Goal: Book appointment/travel/reservation

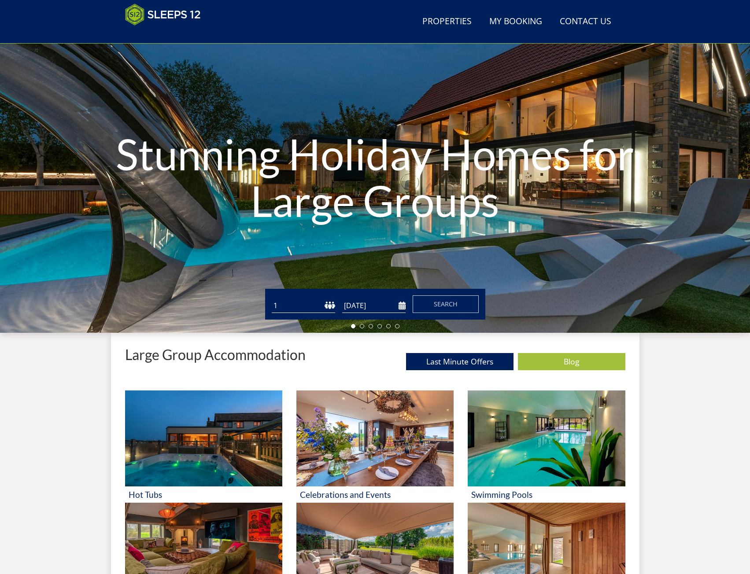
scroll to position [185, 0]
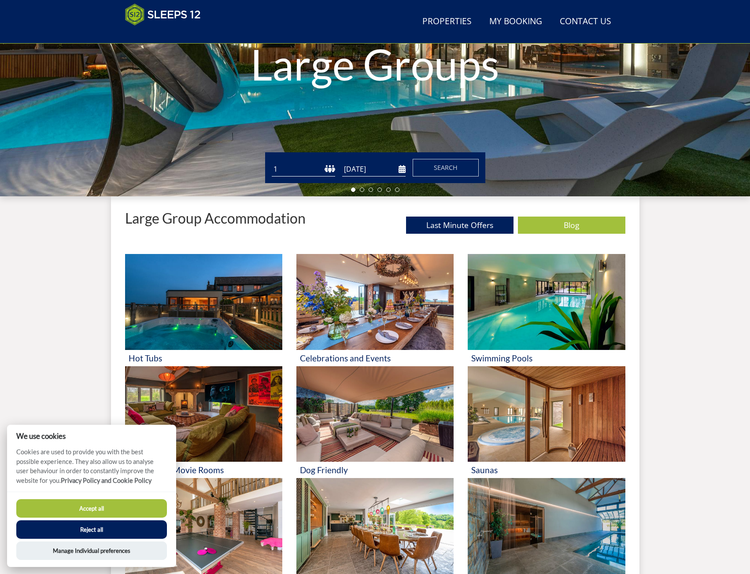
drag, startPoint x: 133, startPoint y: 507, endPoint x: 144, endPoint y: 503, distance: 11.6
click at [133, 507] on button "Accept all" at bounding box center [91, 508] width 151 height 18
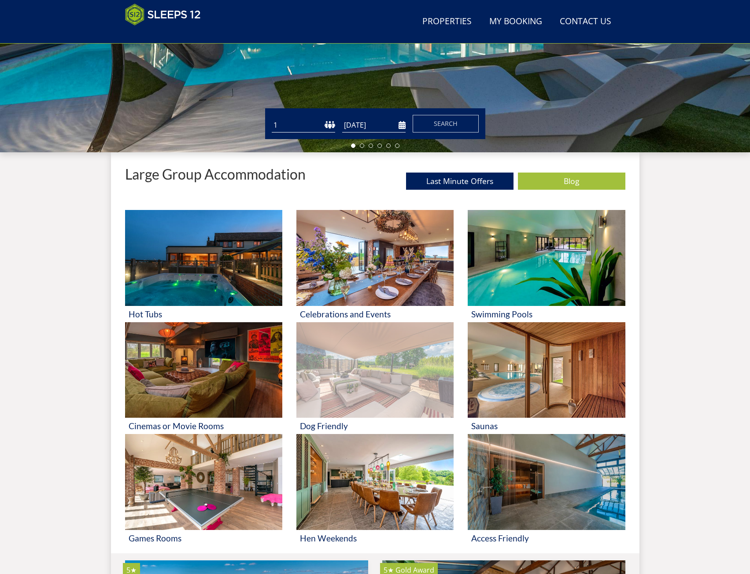
scroll to position [358, 0]
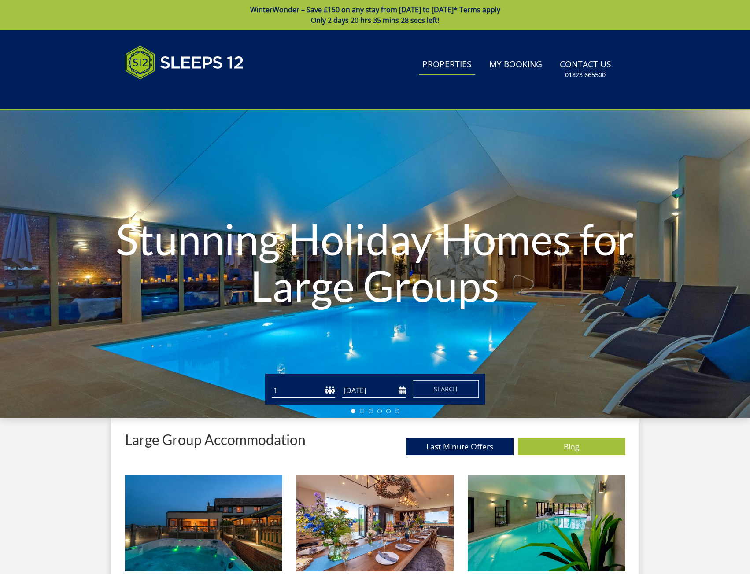
click at [465, 64] on link "Properties" at bounding box center [447, 65] width 56 height 20
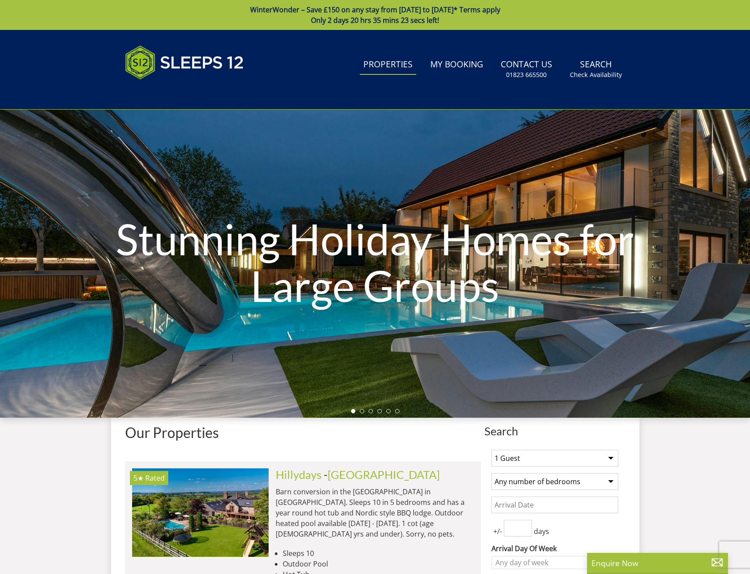
click at [400, 70] on link "Properties" at bounding box center [388, 65] width 56 height 20
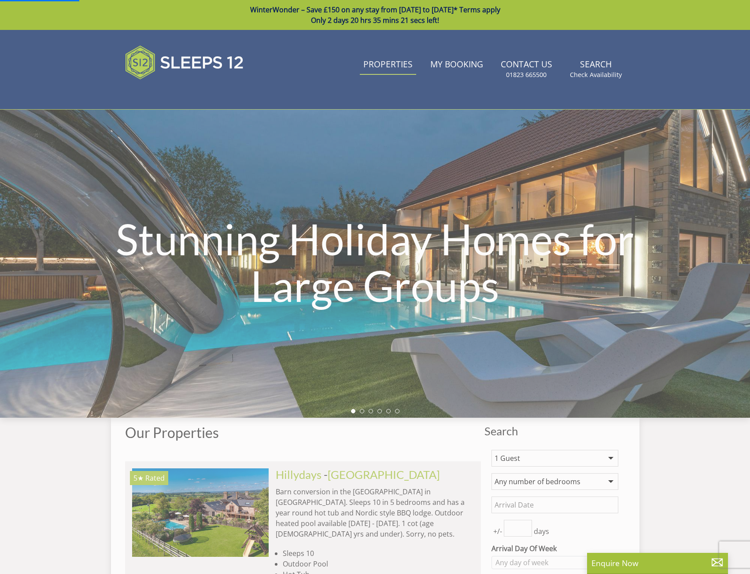
click at [513, 453] on select "1 Guest 2 Guests 3 Guests 4 Guests 5 Guests 6 Guests 7 Guests 8 Guests 9 Guests…" at bounding box center [555, 458] width 127 height 17
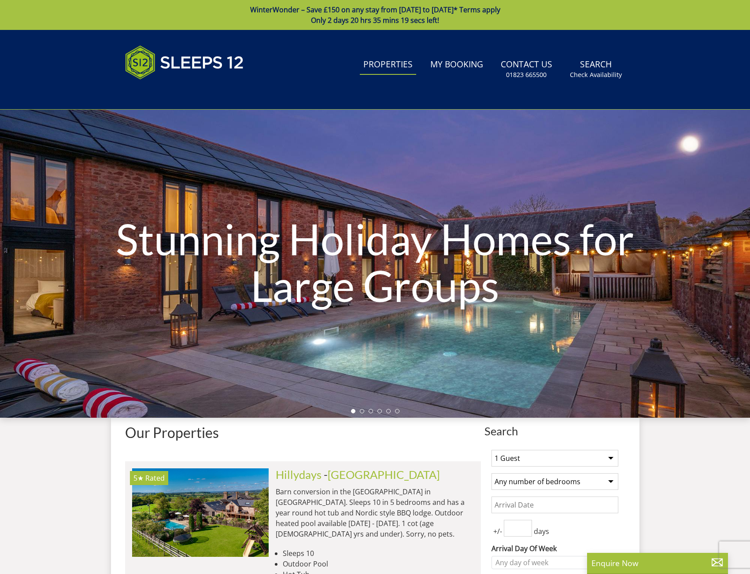
click at [524, 456] on select "1 Guest 2 Guests 3 Guests 4 Guests 5 Guests 6 Guests 7 Guests 8 Guests 9 Guests…" at bounding box center [555, 458] width 127 height 17
select select "11"
click at [492, 450] on select "1 Guest 2 Guests 3 Guests 4 Guests 5 Guests 6 Guests 7 Guests 8 Guests 9 Guests…" at bounding box center [555, 458] width 127 height 17
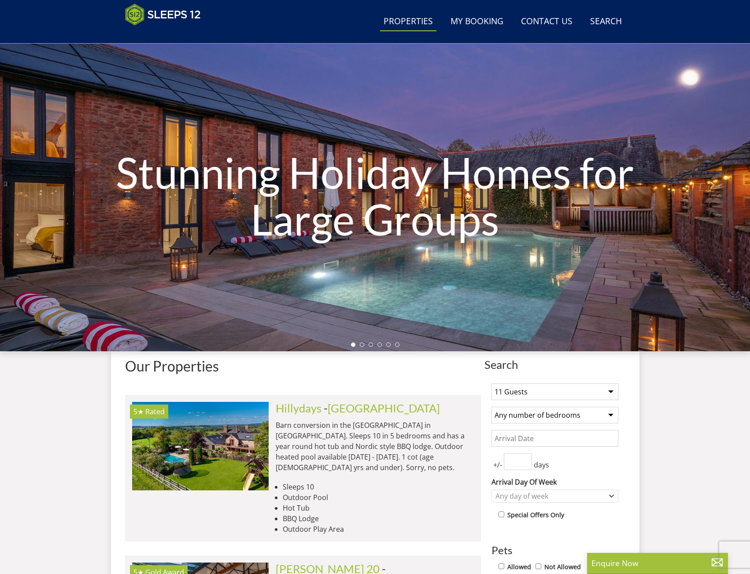
scroll to position [102, 0]
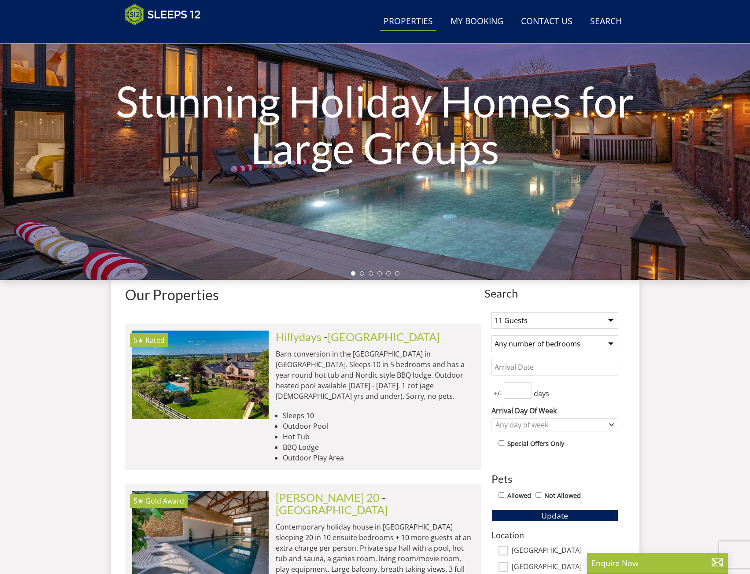
click at [562, 348] on select "Any number of bedrooms 4 Bedrooms 5 Bedrooms 6 Bedrooms 7 Bedrooms 8 Bedrooms 9…" at bounding box center [555, 344] width 127 height 17
click at [556, 373] on input "Date" at bounding box center [555, 367] width 127 height 17
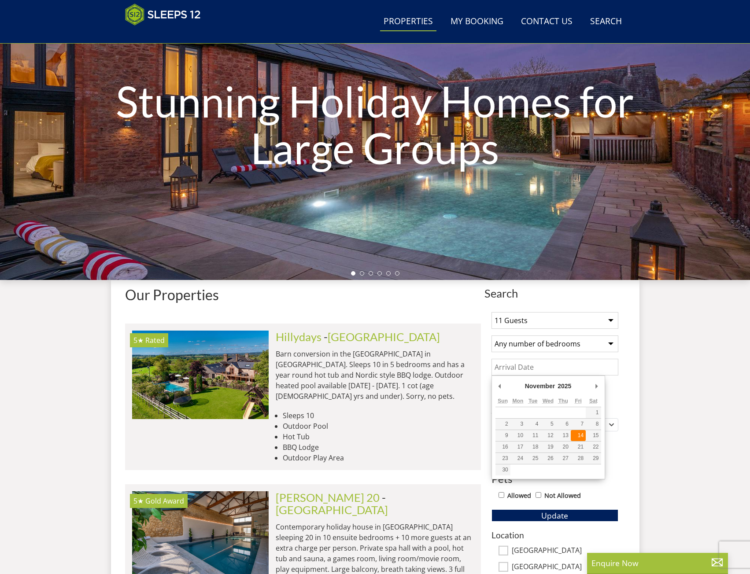
type input "[DATE]"
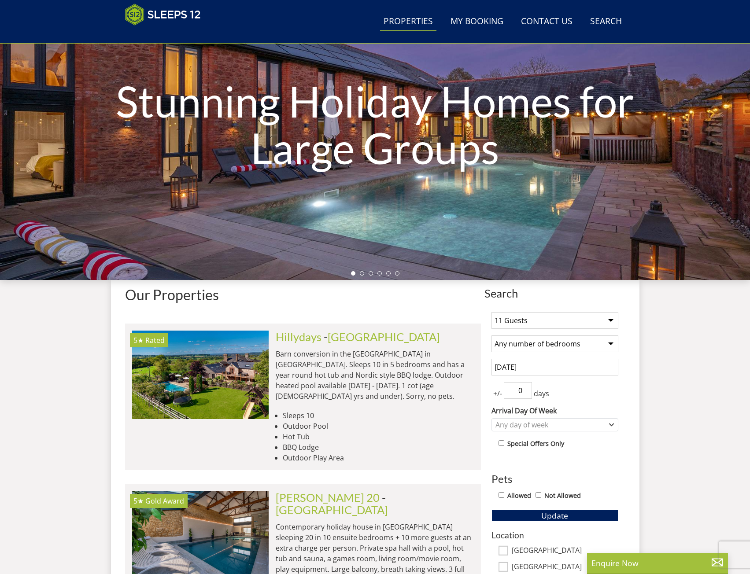
click at [522, 393] on input "0" at bounding box center [518, 390] width 28 height 17
click at [527, 386] on input "1" at bounding box center [518, 390] width 28 height 17
type input "2"
click at [527, 386] on input "2" at bounding box center [518, 390] width 28 height 17
click at [540, 425] on div "Any day of week" at bounding box center [550, 425] width 114 height 10
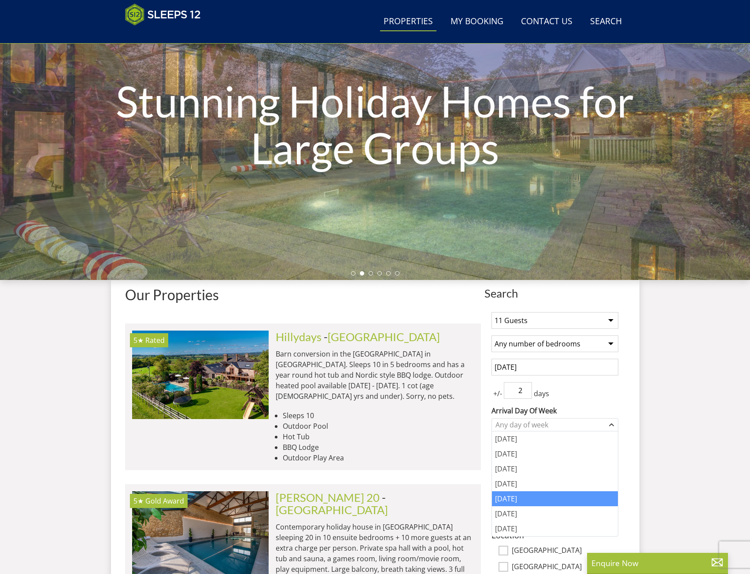
click at [533, 495] on div "[DATE]" at bounding box center [555, 499] width 126 height 15
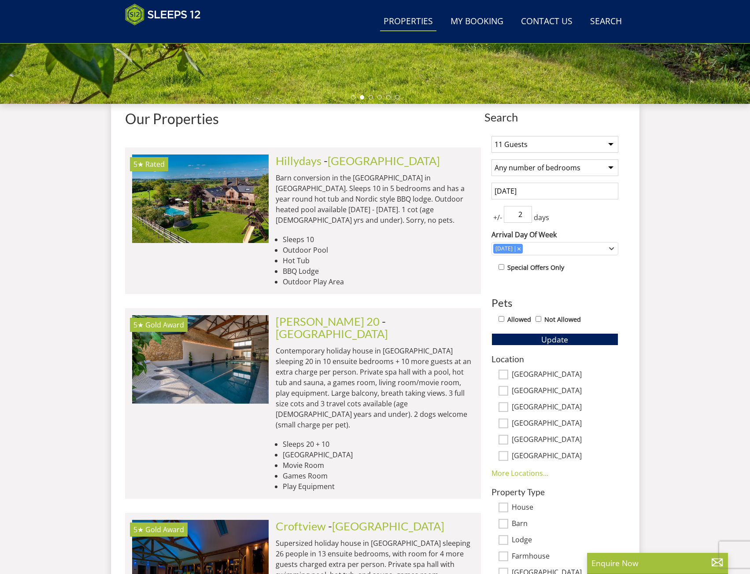
scroll to position [322, 0]
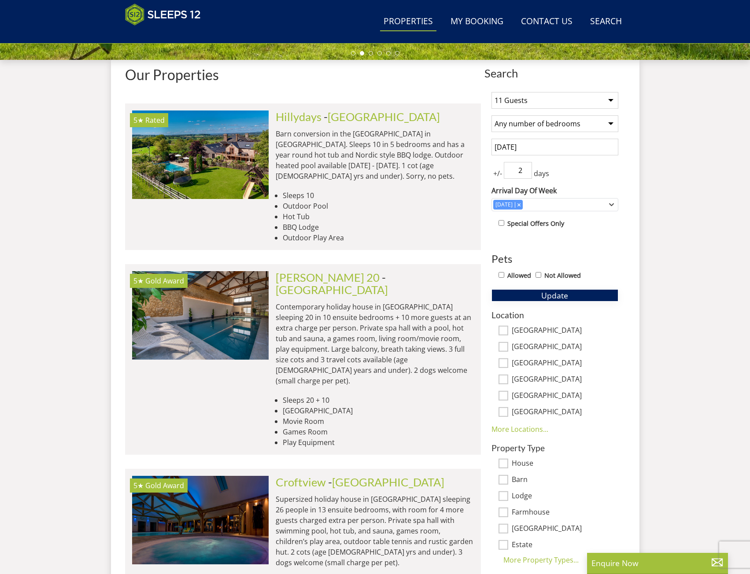
click at [566, 297] on span "Update" at bounding box center [554, 295] width 27 height 11
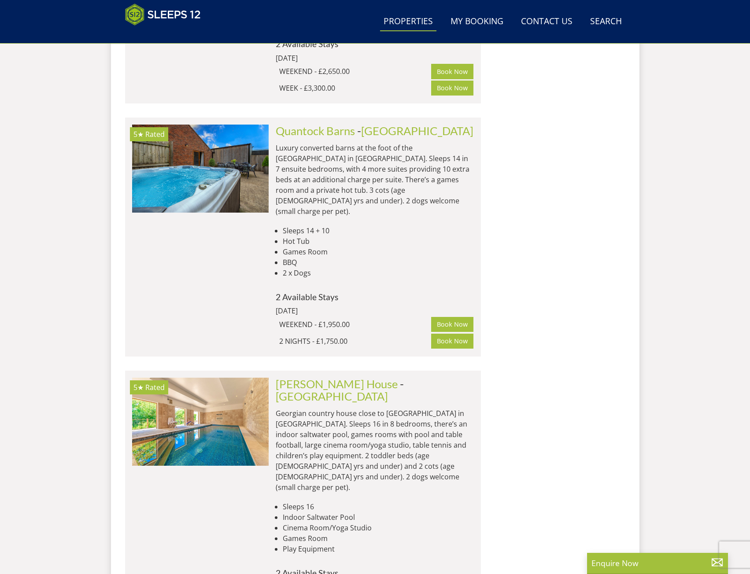
scroll to position [1820, 0]
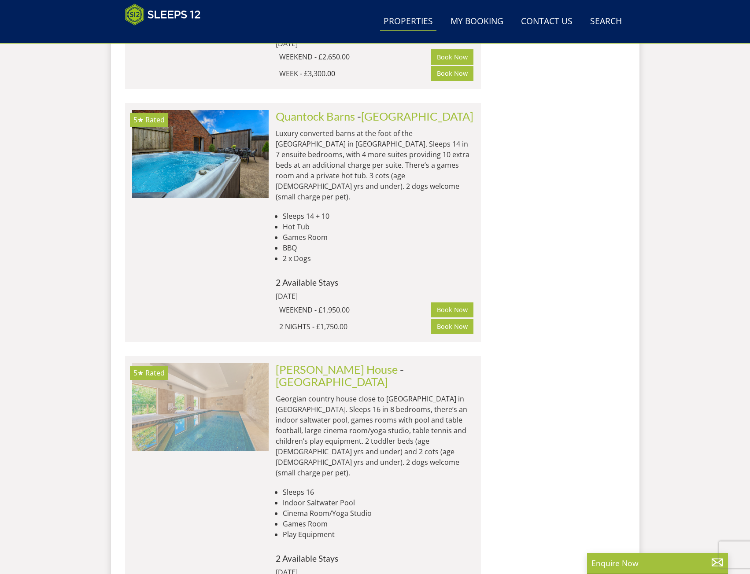
click at [150, 363] on img at bounding box center [200, 407] width 137 height 88
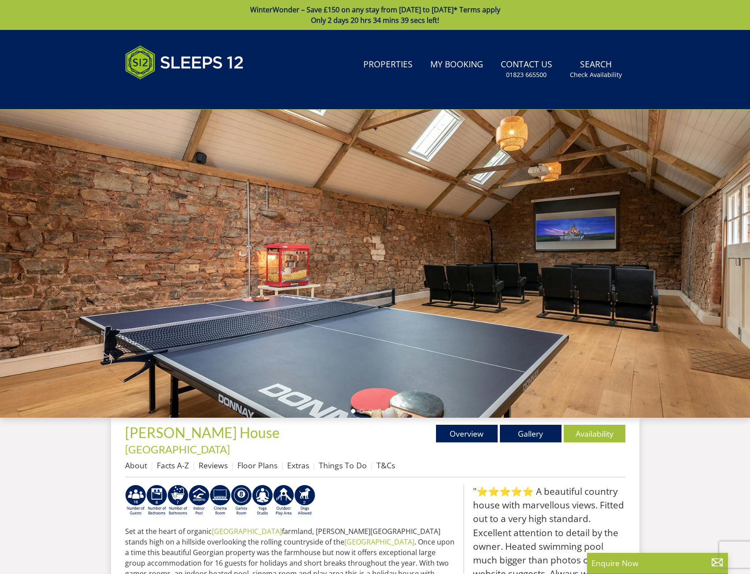
click at [575, 300] on div at bounding box center [375, 264] width 750 height 308
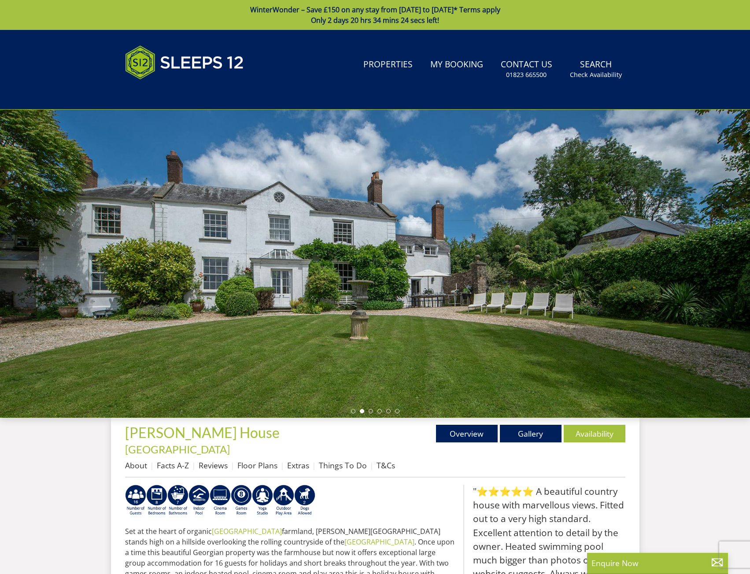
click at [748, 230] on div at bounding box center [375, 264] width 750 height 308
click at [737, 232] on div at bounding box center [375, 264] width 750 height 308
click at [727, 234] on div at bounding box center [375, 264] width 750 height 308
drag, startPoint x: 424, startPoint y: 229, endPoint x: 220, endPoint y: 227, distance: 204.4
click at [203, 227] on div at bounding box center [375, 264] width 750 height 308
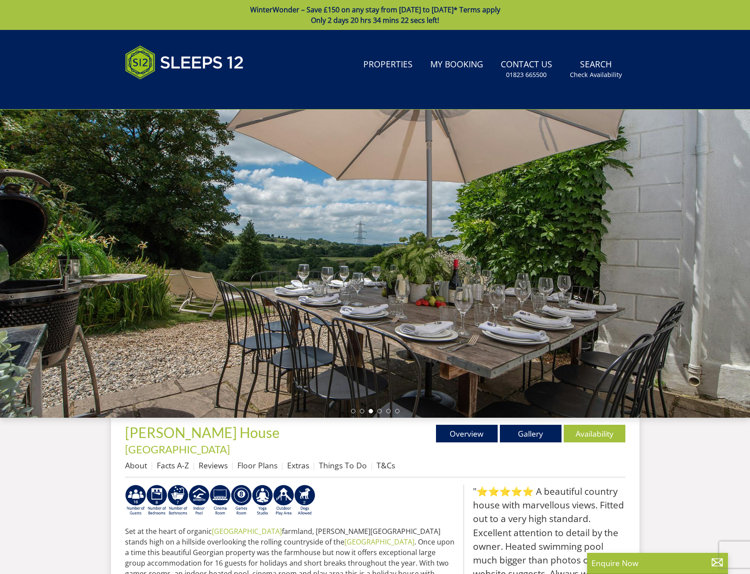
drag, startPoint x: 484, startPoint y: 252, endPoint x: 166, endPoint y: 243, distance: 317.3
click at [150, 245] on div at bounding box center [375, 264] width 750 height 308
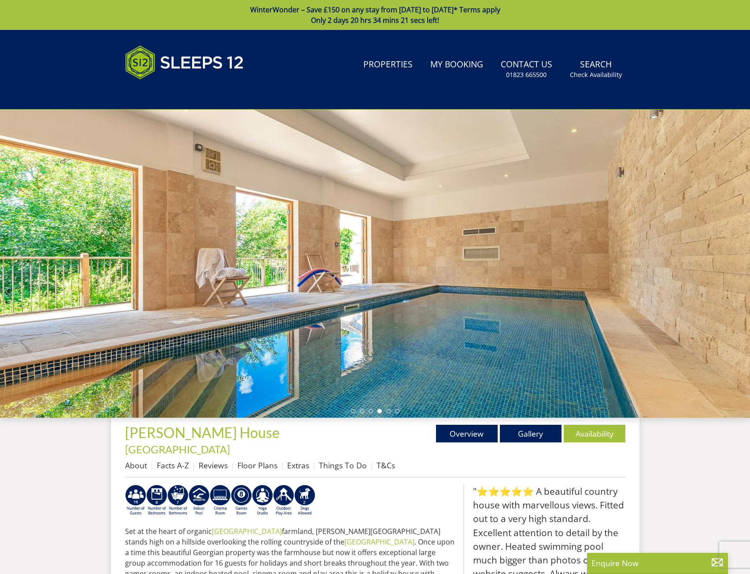
drag, startPoint x: 411, startPoint y: 266, endPoint x: 82, endPoint y: 243, distance: 329.4
click at [69, 243] on div at bounding box center [375, 264] width 750 height 308
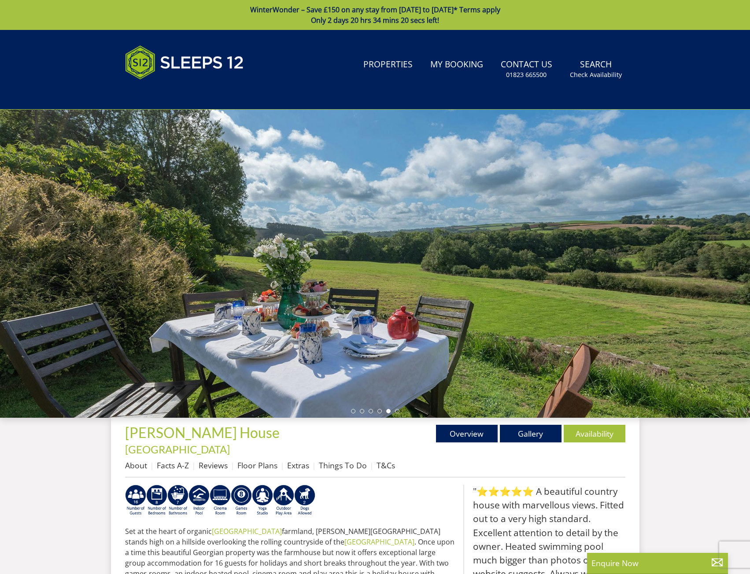
drag, startPoint x: 397, startPoint y: 248, endPoint x: -9, endPoint y: 235, distance: 405.9
drag, startPoint x: 412, startPoint y: 270, endPoint x: 92, endPoint y: 272, distance: 320.2
click at [92, 272] on div at bounding box center [375, 264] width 750 height 308
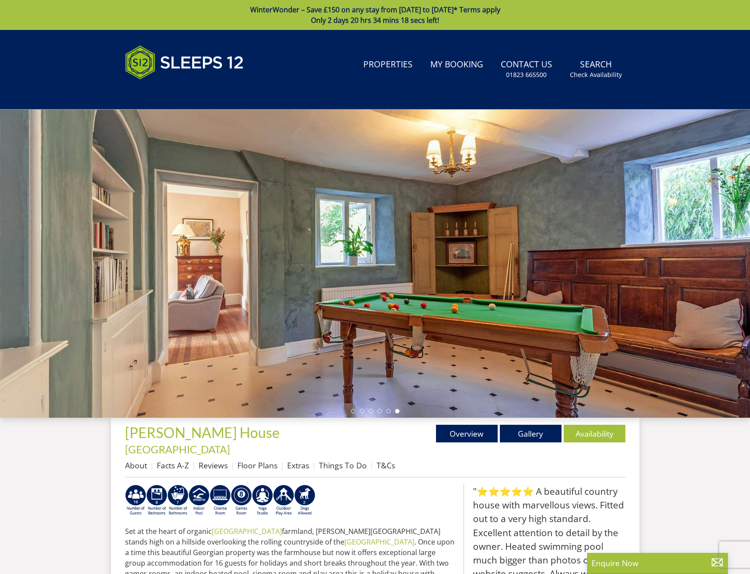
drag, startPoint x: 385, startPoint y: 276, endPoint x: 162, endPoint y: 269, distance: 223.4
click at [162, 269] on div at bounding box center [375, 264] width 750 height 308
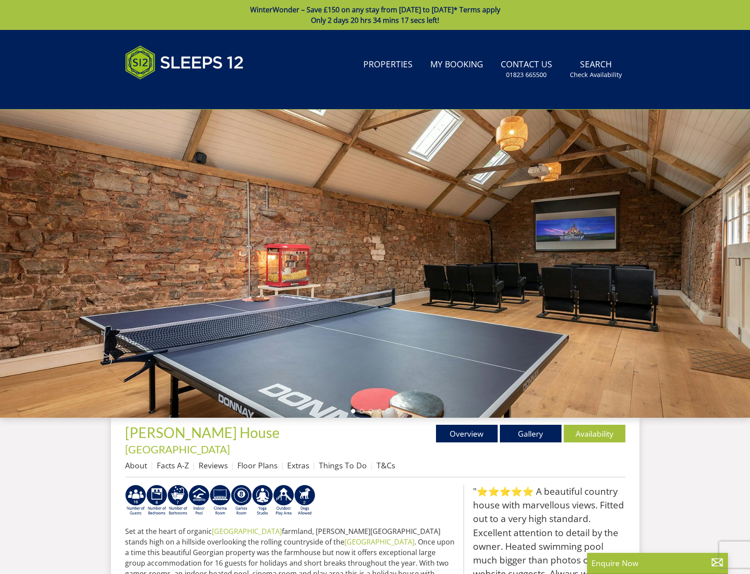
drag, startPoint x: 429, startPoint y: 271, endPoint x: 100, endPoint y: 265, distance: 330.0
click at [100, 265] on div at bounding box center [375, 264] width 750 height 308
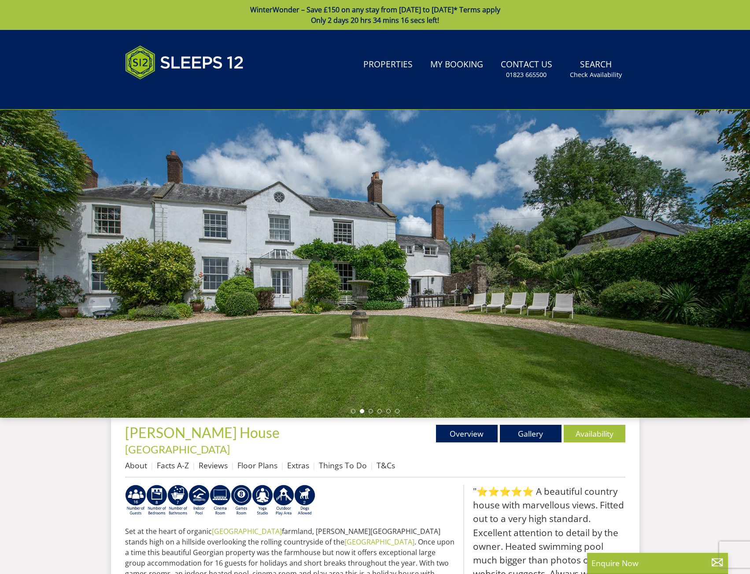
drag, startPoint x: 366, startPoint y: 266, endPoint x: 117, endPoint y: 264, distance: 248.9
click at [117, 264] on div at bounding box center [375, 264] width 750 height 308
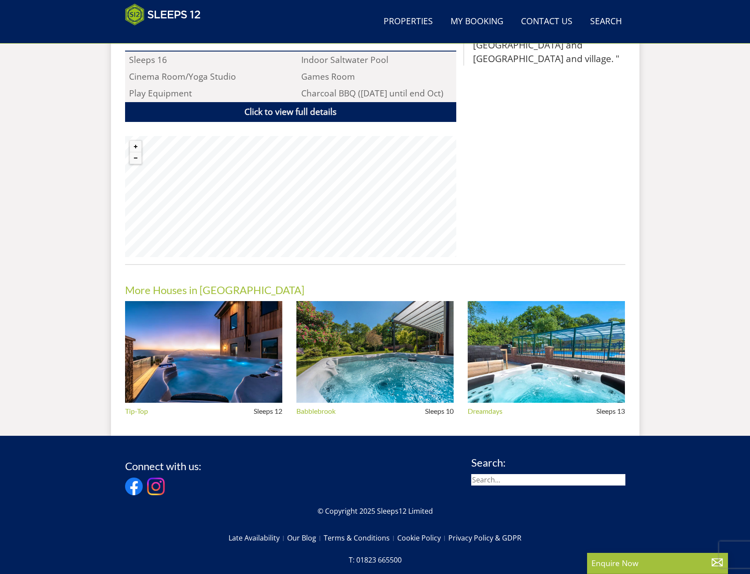
scroll to position [633, 0]
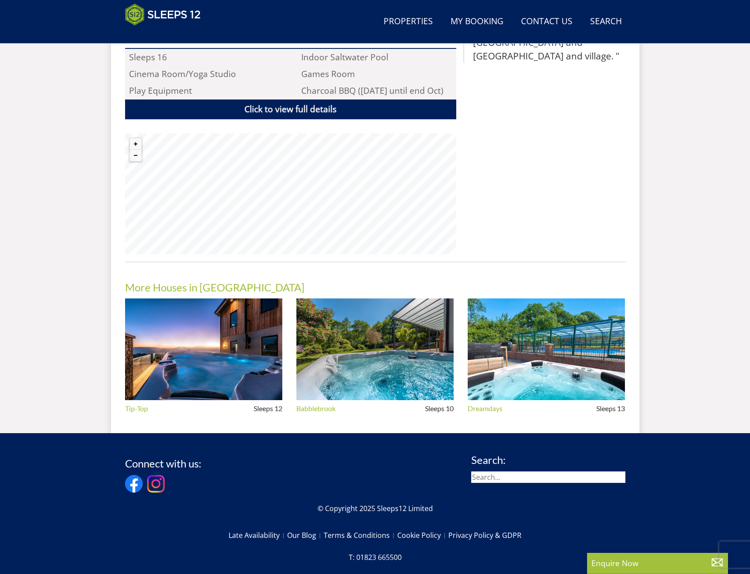
scroll to position [1820, 0]
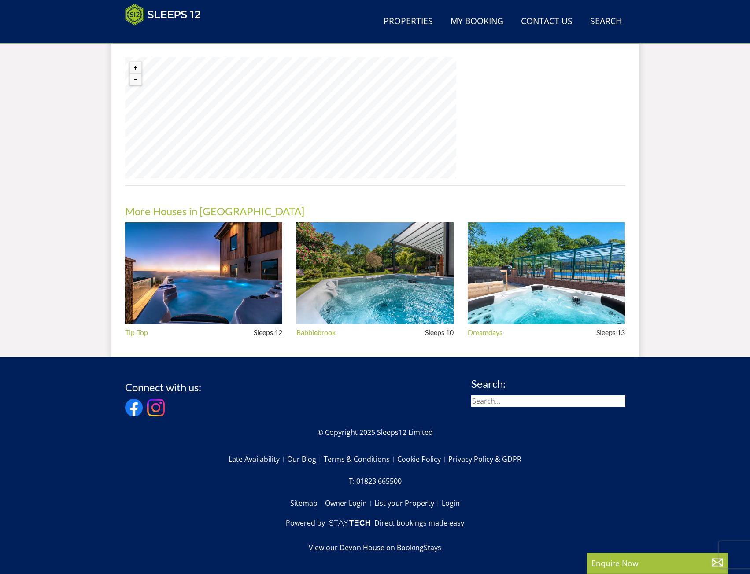
select select "11"
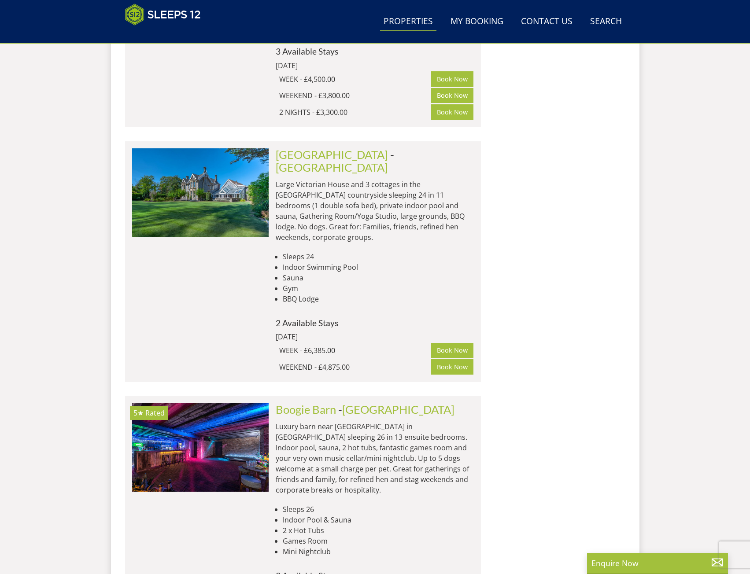
scroll to position [2877, 0]
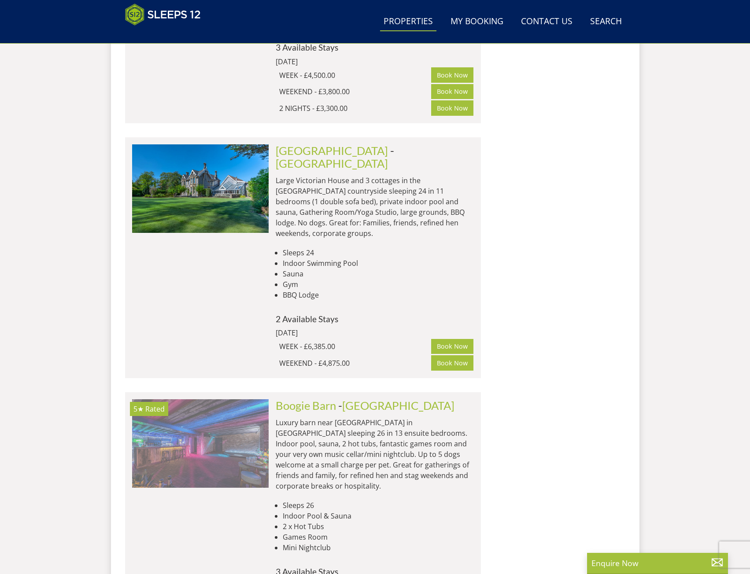
click at [182, 399] on img at bounding box center [200, 443] width 137 height 88
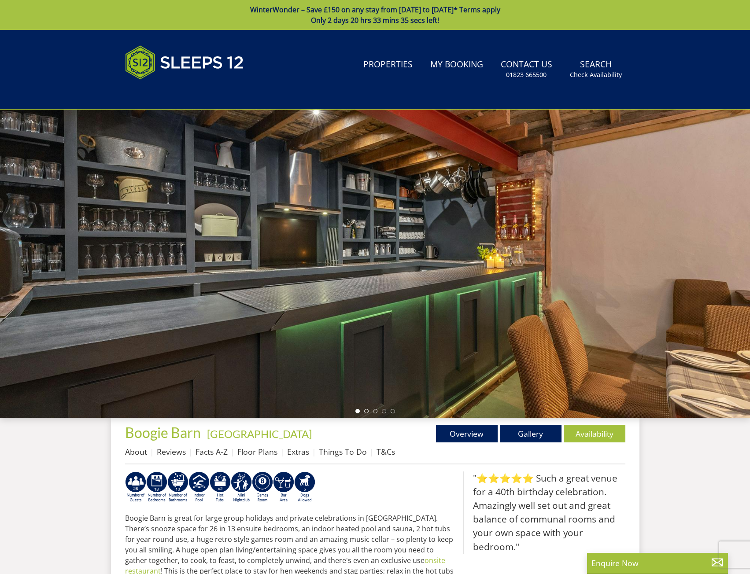
click at [730, 258] on div at bounding box center [375, 264] width 750 height 308
drag, startPoint x: 700, startPoint y: 251, endPoint x: 442, endPoint y: 255, distance: 257.7
click at [443, 255] on div at bounding box center [375, 264] width 750 height 308
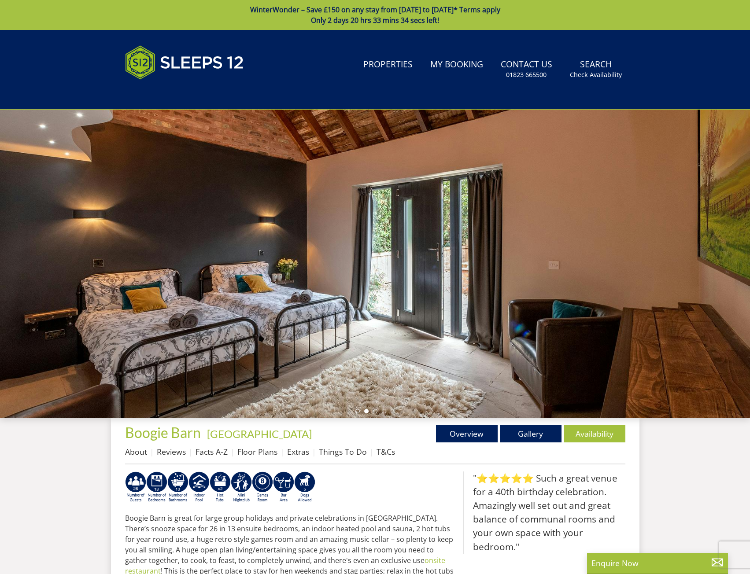
drag, startPoint x: 574, startPoint y: 276, endPoint x: 284, endPoint y: 276, distance: 290.3
click at [283, 276] on div at bounding box center [375, 264] width 750 height 308
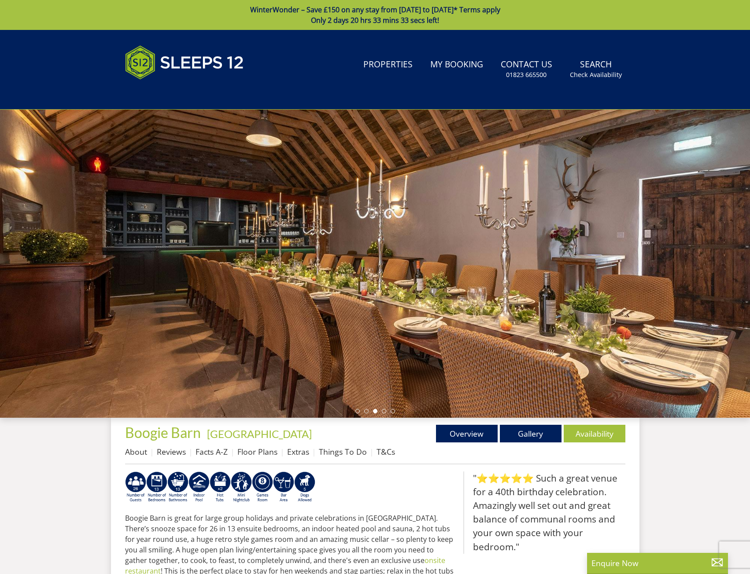
drag, startPoint x: 206, startPoint y: 279, endPoint x: 188, endPoint y: 277, distance: 17.7
click at [188, 277] on div at bounding box center [375, 264] width 750 height 308
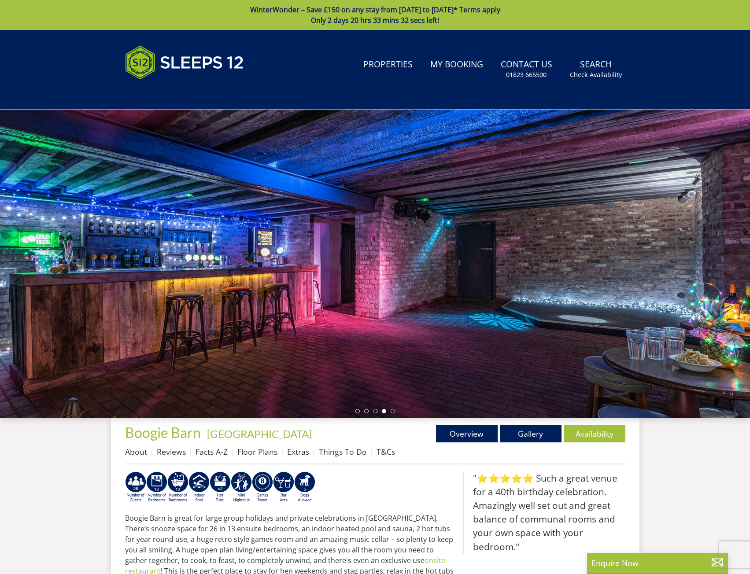
drag, startPoint x: 463, startPoint y: 281, endPoint x: 196, endPoint y: 284, distance: 266.9
click at [196, 284] on div at bounding box center [375, 264] width 750 height 308
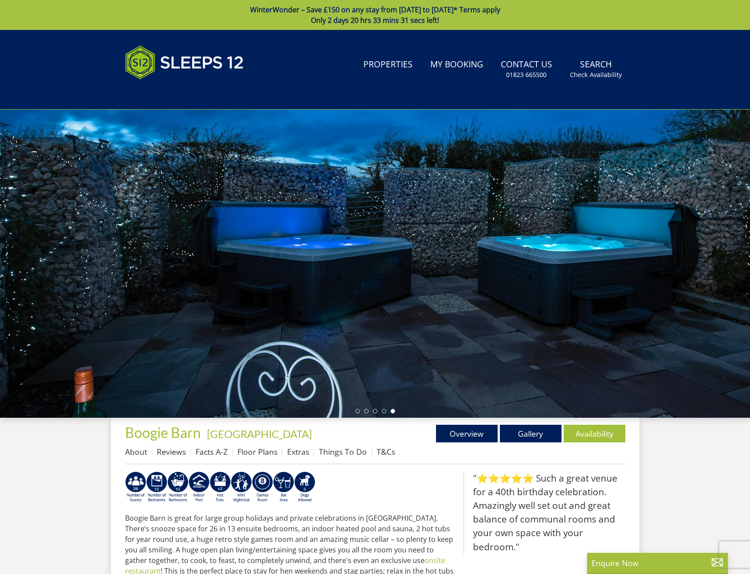
drag, startPoint x: 439, startPoint y: 286, endPoint x: 235, endPoint y: 289, distance: 204.0
click at [235, 289] on div at bounding box center [375, 264] width 750 height 308
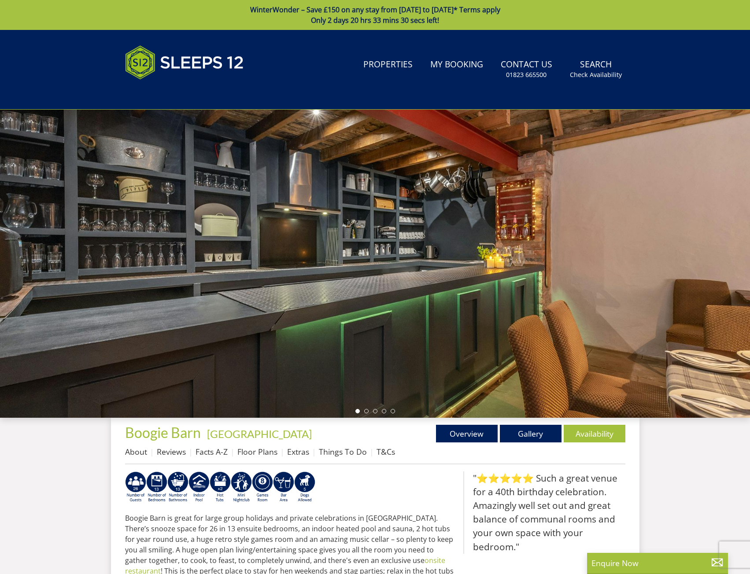
drag, startPoint x: 380, startPoint y: 293, endPoint x: 207, endPoint y: 302, distance: 172.9
click at [207, 302] on div at bounding box center [375, 264] width 750 height 308
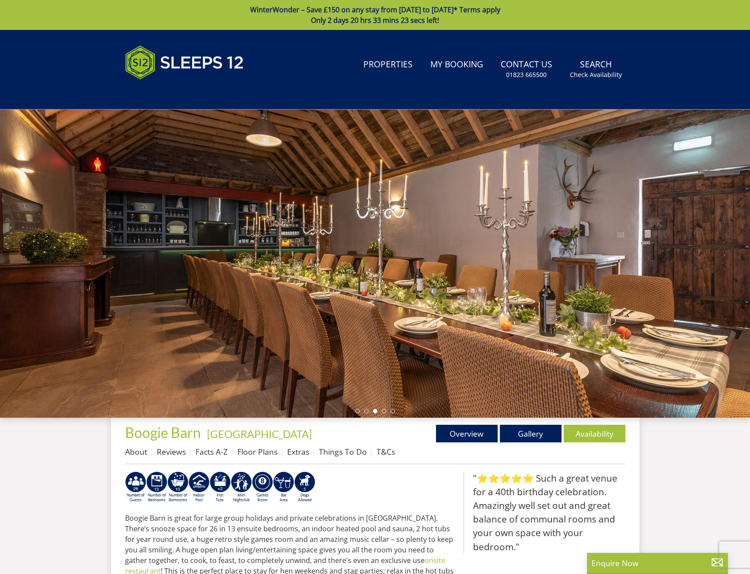
drag, startPoint x: 514, startPoint y: 313, endPoint x: 361, endPoint y: 318, distance: 153.8
click at [361, 318] on div at bounding box center [375, 264] width 750 height 308
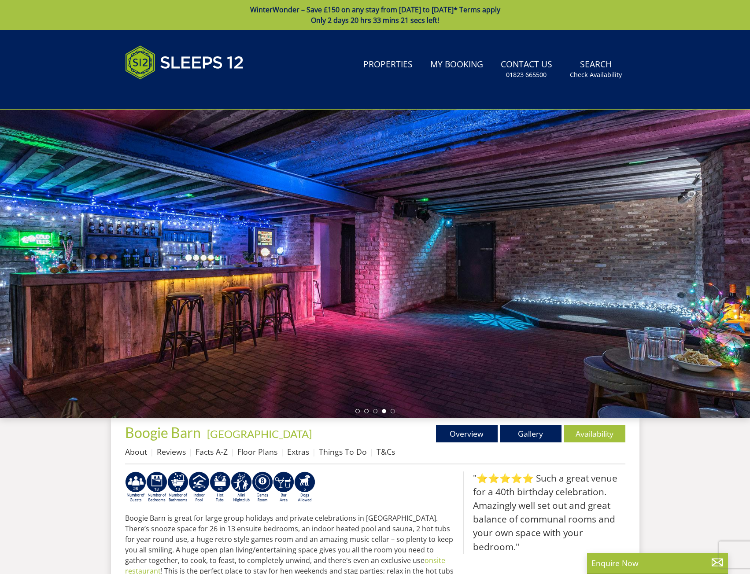
drag, startPoint x: 473, startPoint y: 318, endPoint x: 331, endPoint y: 324, distance: 142.8
click at [331, 324] on div at bounding box center [375, 264] width 750 height 308
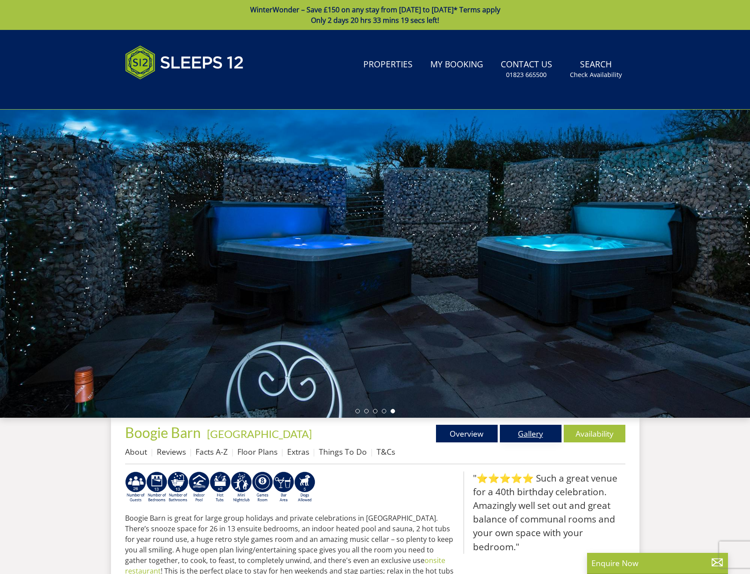
click at [524, 431] on link "Gallery" at bounding box center [531, 434] width 62 height 18
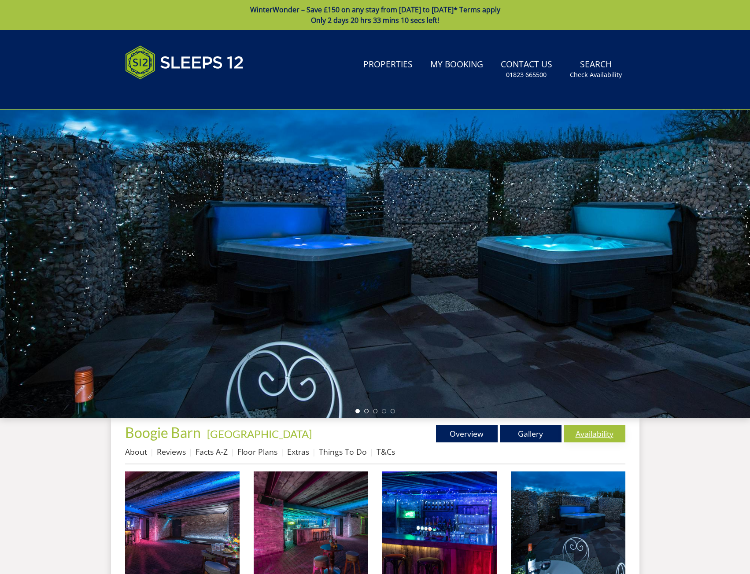
click at [599, 431] on link "Availability" at bounding box center [595, 434] width 62 height 18
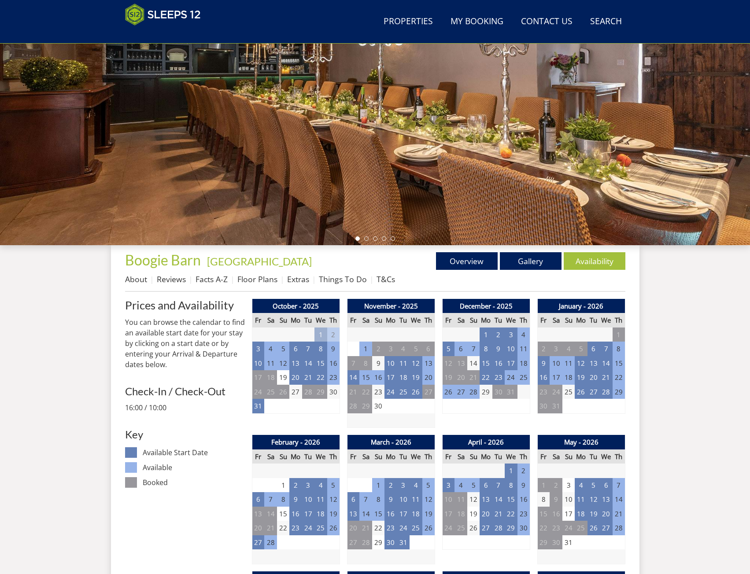
scroll to position [141, 0]
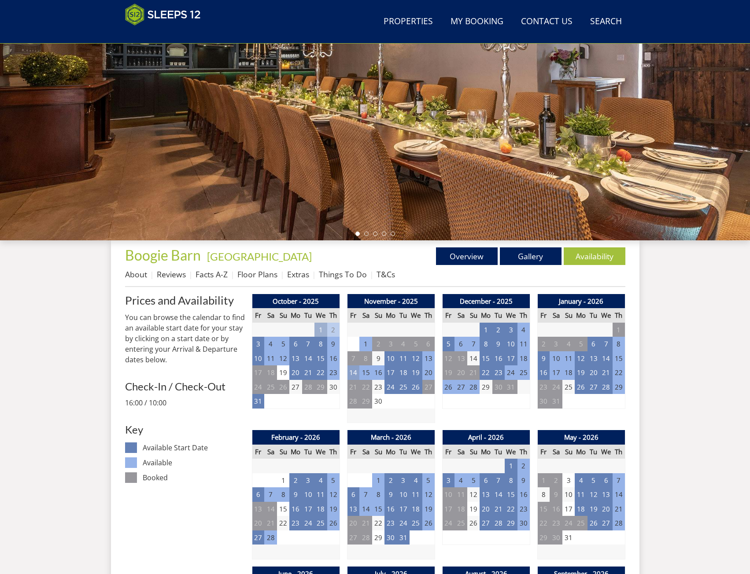
click at [355, 372] on td "14" at bounding box center [353, 373] width 12 height 15
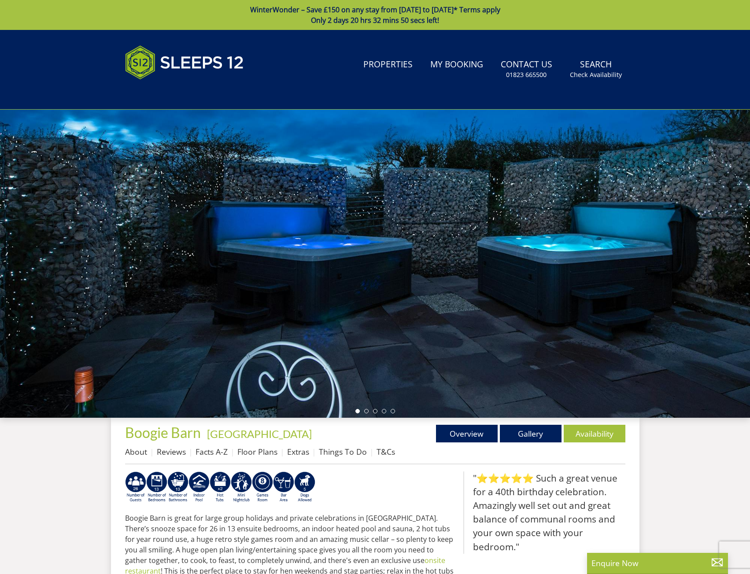
scroll to position [2877, 0]
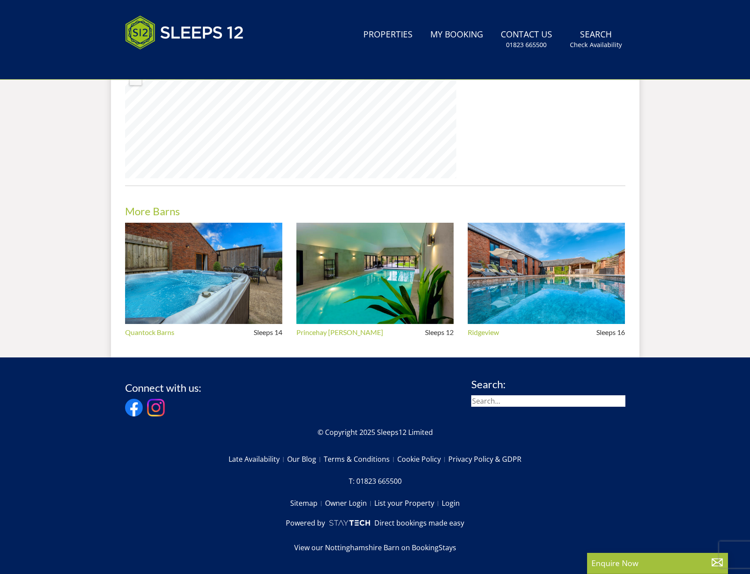
select select "11"
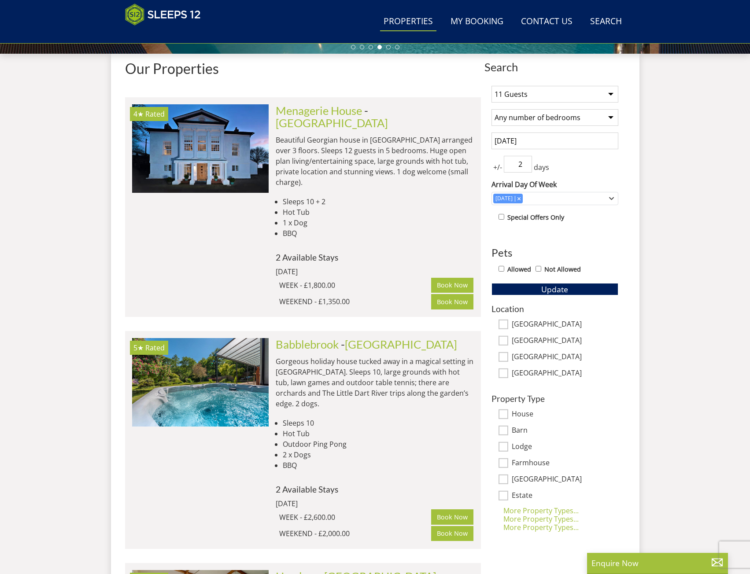
scroll to position [313, 0]
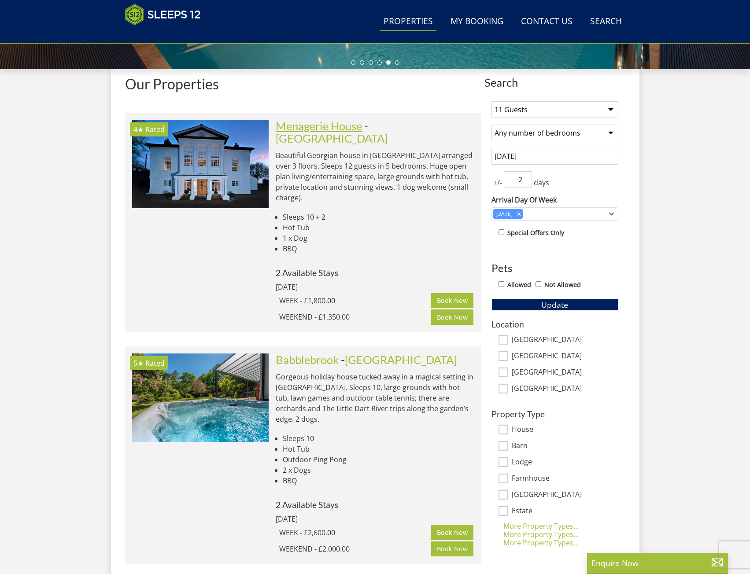
click at [314, 126] on link "Menagerie House" at bounding box center [319, 125] width 86 height 13
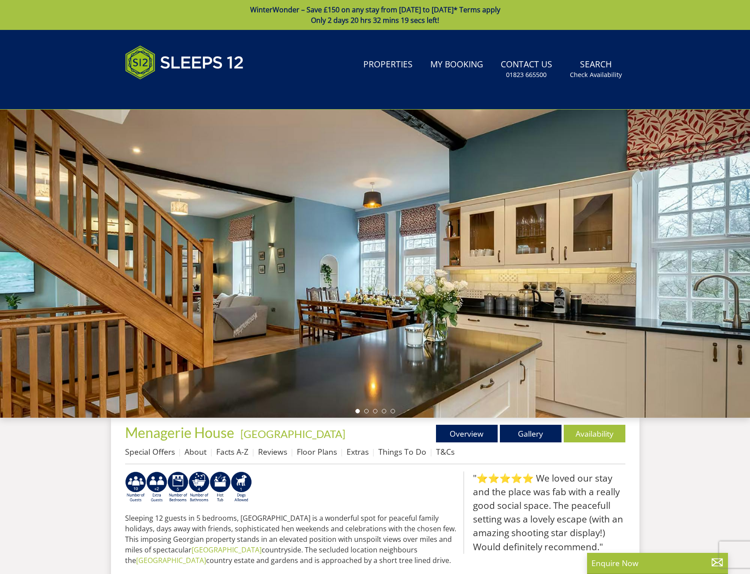
click at [739, 259] on div at bounding box center [375, 264] width 750 height 308
click at [731, 259] on div at bounding box center [375, 264] width 750 height 308
drag, startPoint x: 709, startPoint y: 260, endPoint x: 384, endPoint y: 252, distance: 325.6
click at [387, 252] on div at bounding box center [375, 264] width 750 height 308
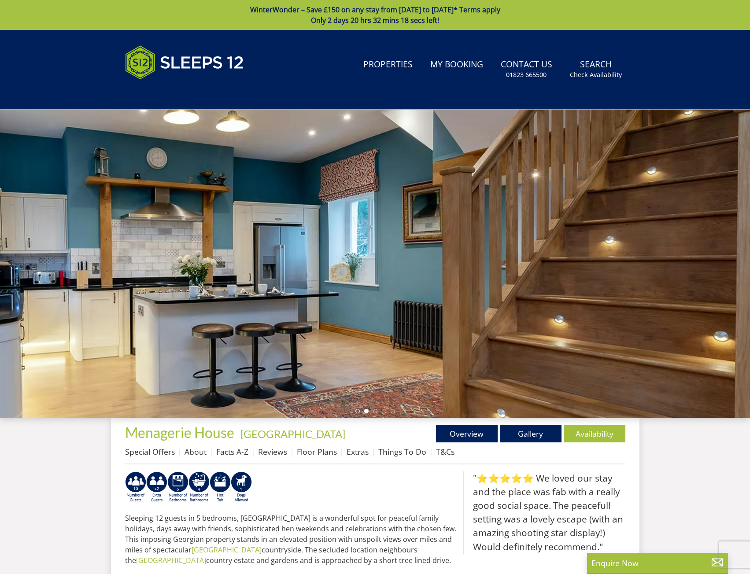
drag, startPoint x: 494, startPoint y: 277, endPoint x: 332, endPoint y: 277, distance: 162.1
click at [332, 277] on div at bounding box center [375, 264] width 750 height 308
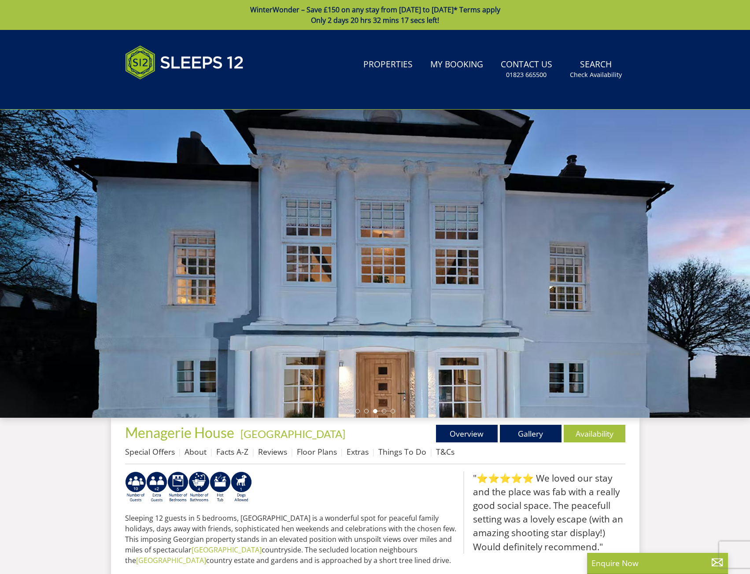
drag, startPoint x: 509, startPoint y: 279, endPoint x: 326, endPoint y: 275, distance: 182.8
click at [326, 275] on div at bounding box center [375, 264] width 750 height 308
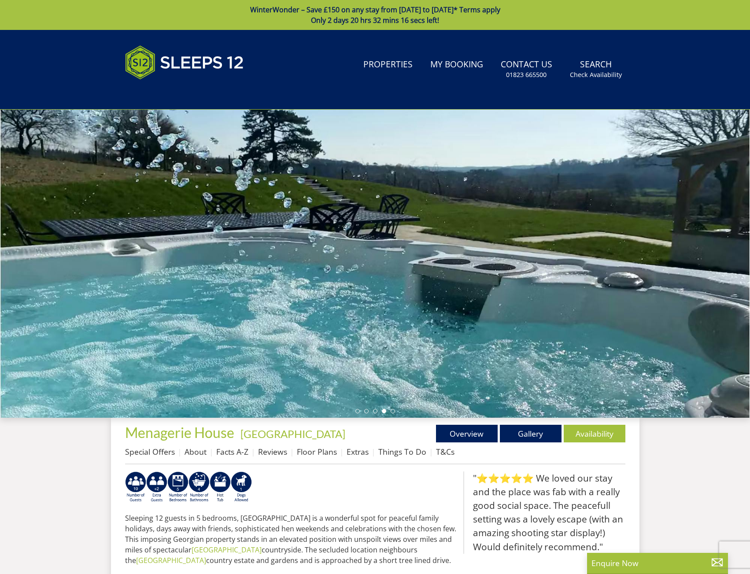
drag, startPoint x: 528, startPoint y: 283, endPoint x: 280, endPoint y: 283, distance: 248.0
click at [277, 283] on div at bounding box center [375, 264] width 750 height 308
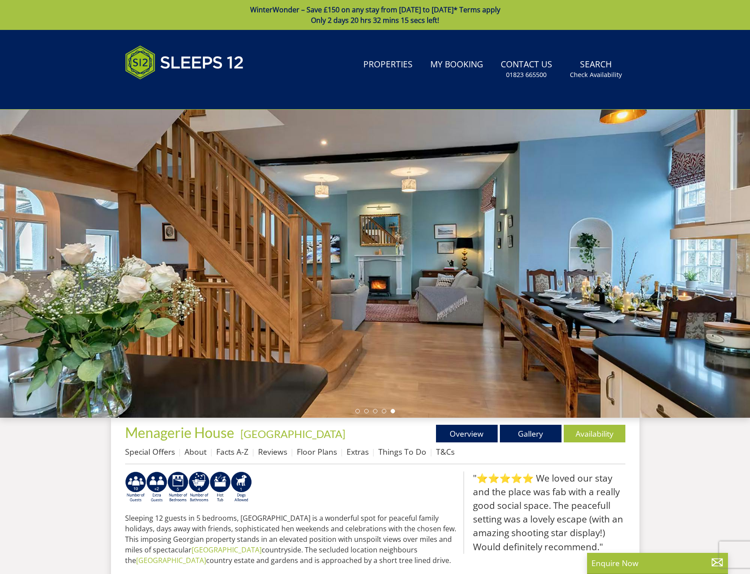
drag, startPoint x: 402, startPoint y: 291, endPoint x: 210, endPoint y: 287, distance: 191.6
click at [210, 287] on div at bounding box center [375, 264] width 750 height 308
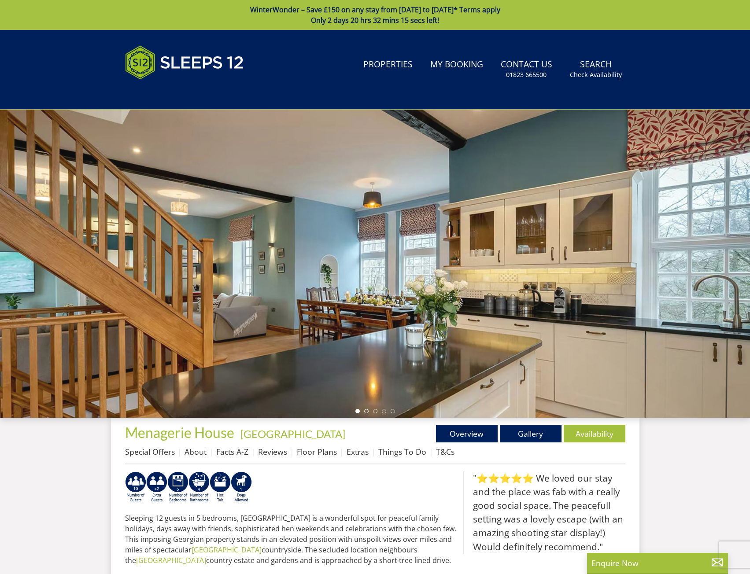
drag, startPoint x: 378, startPoint y: 292, endPoint x: 84, endPoint y: 274, distance: 294.4
click at [108, 275] on div at bounding box center [375, 264] width 750 height 308
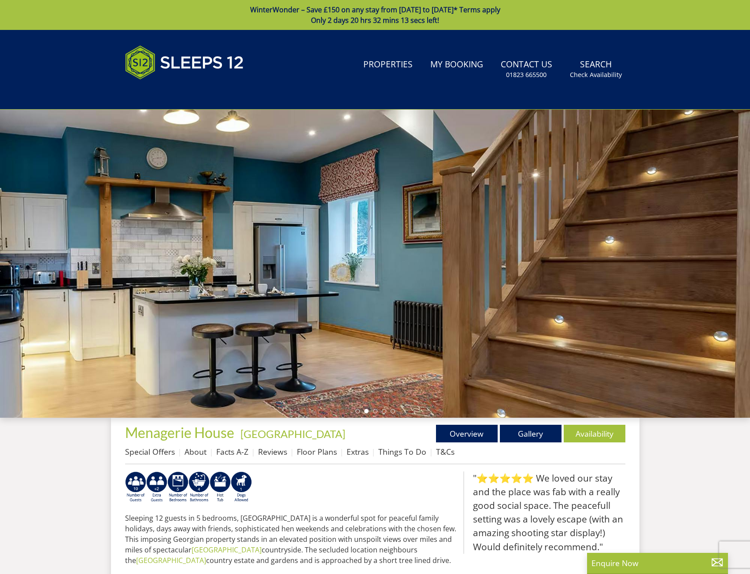
select select "11"
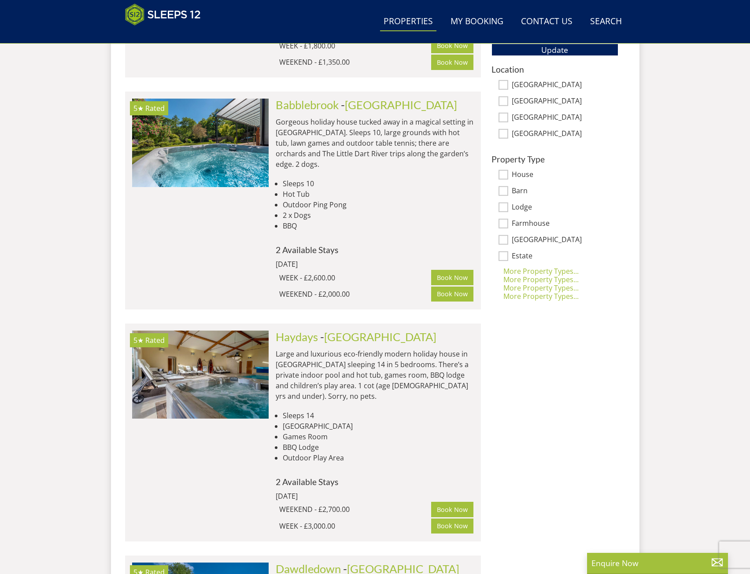
scroll to position [577, 0]
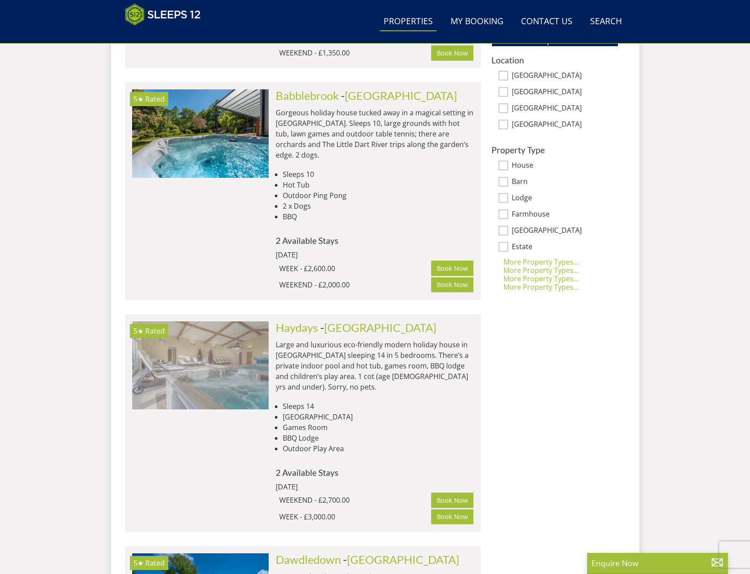
click at [252, 322] on img at bounding box center [200, 366] width 137 height 88
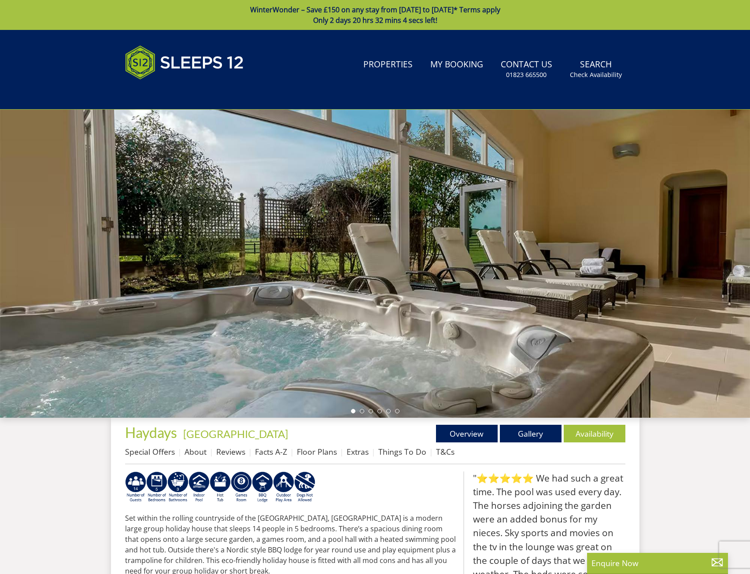
click at [738, 274] on div at bounding box center [375, 264] width 750 height 308
drag, startPoint x: 736, startPoint y: 274, endPoint x: 520, endPoint y: 282, distance: 216.0
click at [520, 282] on div at bounding box center [375, 264] width 750 height 308
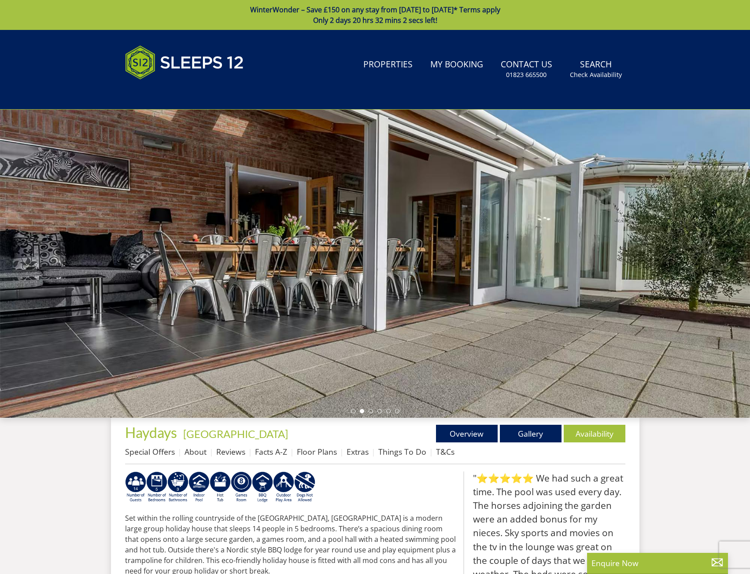
drag, startPoint x: 618, startPoint y: 282, endPoint x: 385, endPoint y: 289, distance: 232.7
click at [385, 289] on div at bounding box center [375, 264] width 750 height 308
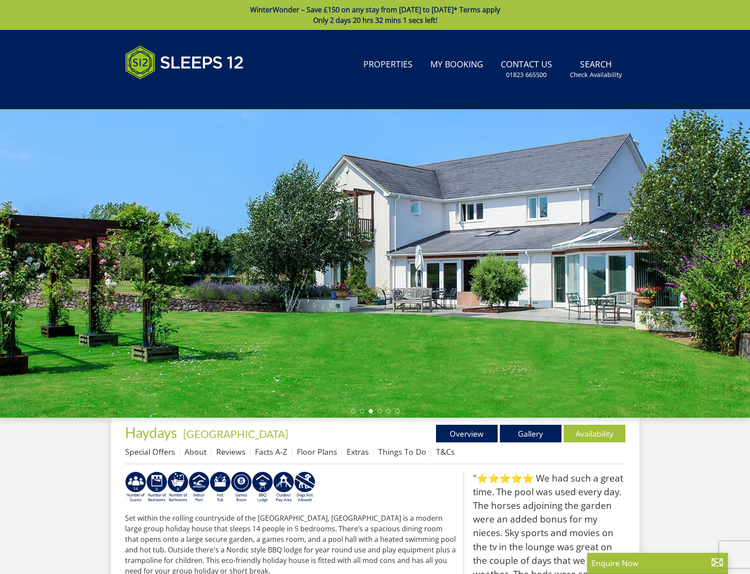
drag, startPoint x: 593, startPoint y: 295, endPoint x: 286, endPoint y: 297, distance: 307.0
click at [286, 297] on div at bounding box center [375, 264] width 750 height 308
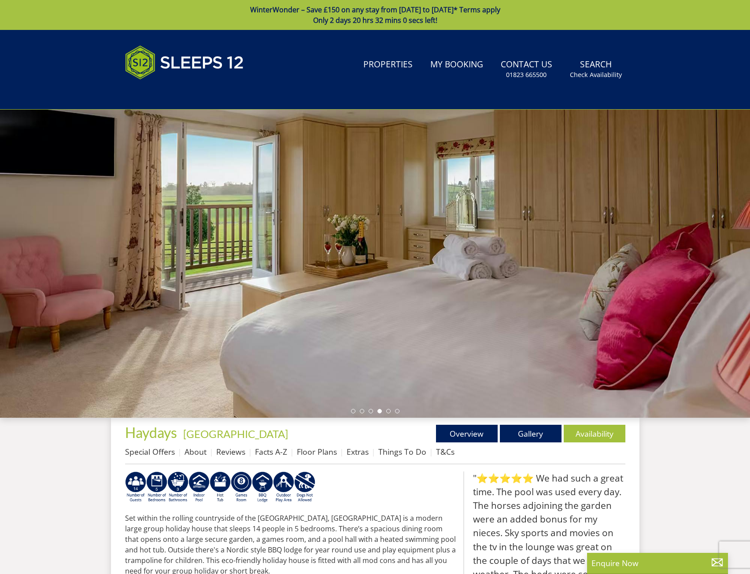
drag, startPoint x: 555, startPoint y: 290, endPoint x: 264, endPoint y: 294, distance: 290.3
click at [264, 294] on div at bounding box center [375, 264] width 750 height 308
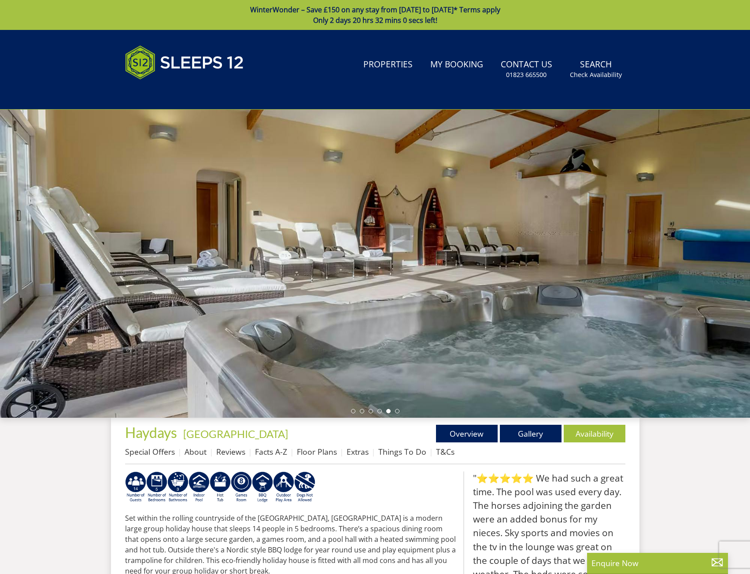
drag, startPoint x: 382, startPoint y: 296, endPoint x: 279, endPoint y: 296, distance: 103.1
click at [279, 296] on div at bounding box center [375, 264] width 750 height 308
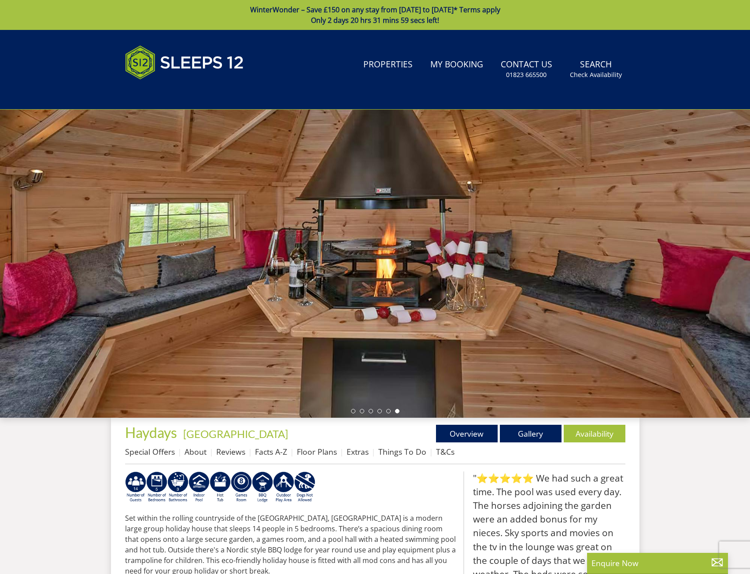
drag, startPoint x: 487, startPoint y: 289, endPoint x: 215, endPoint y: 289, distance: 271.8
click at [211, 294] on div at bounding box center [375, 264] width 750 height 308
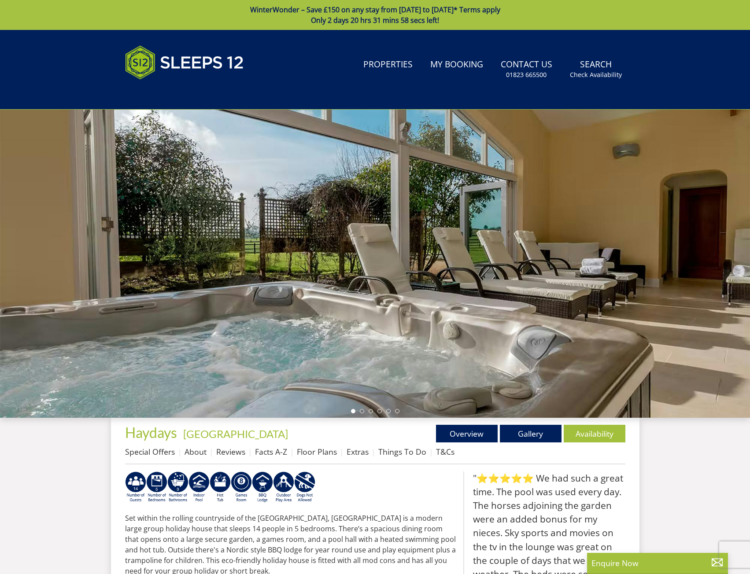
drag, startPoint x: 495, startPoint y: 285, endPoint x: 165, endPoint y: 292, distance: 330.0
click at [162, 300] on div at bounding box center [375, 264] width 750 height 308
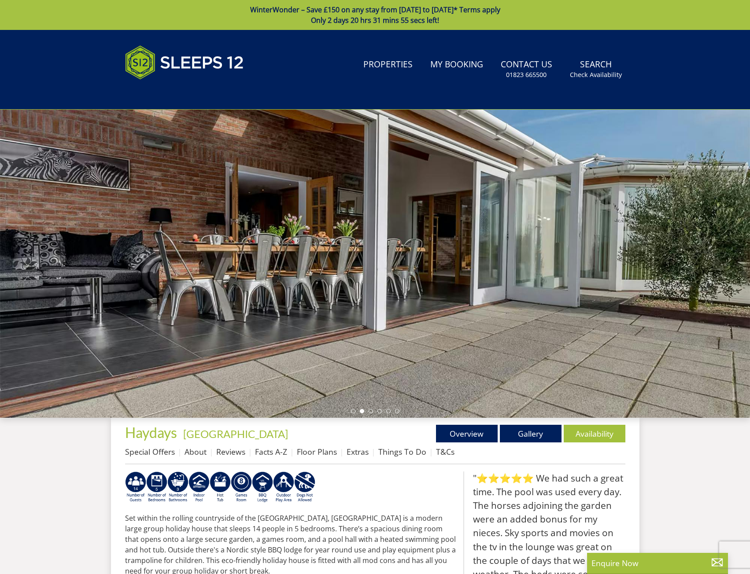
select select "11"
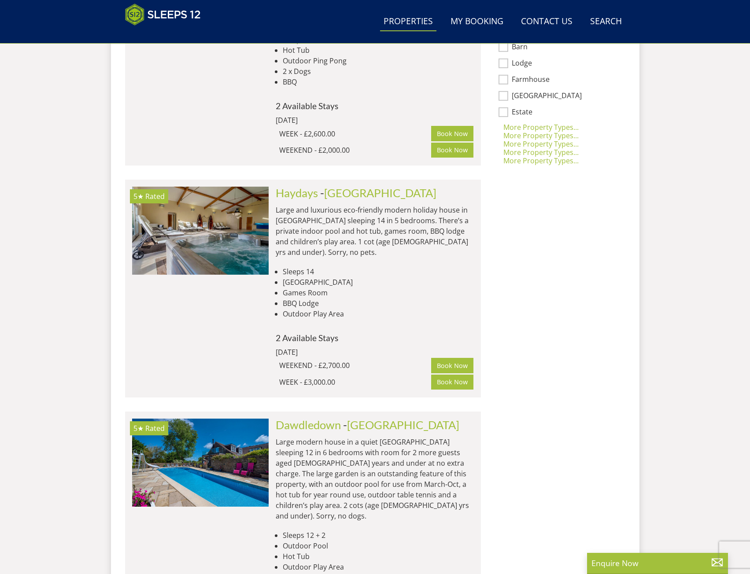
scroll to position [929, 0]
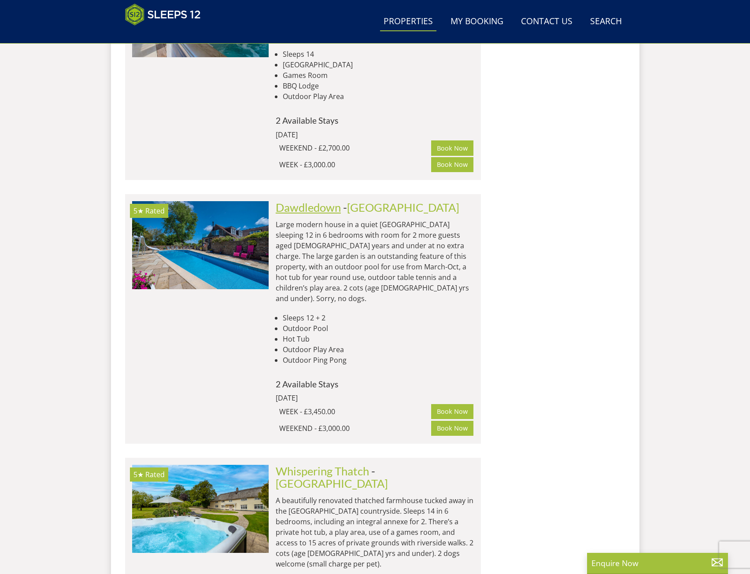
click at [324, 201] on link "Dawdledown" at bounding box center [308, 207] width 65 height 13
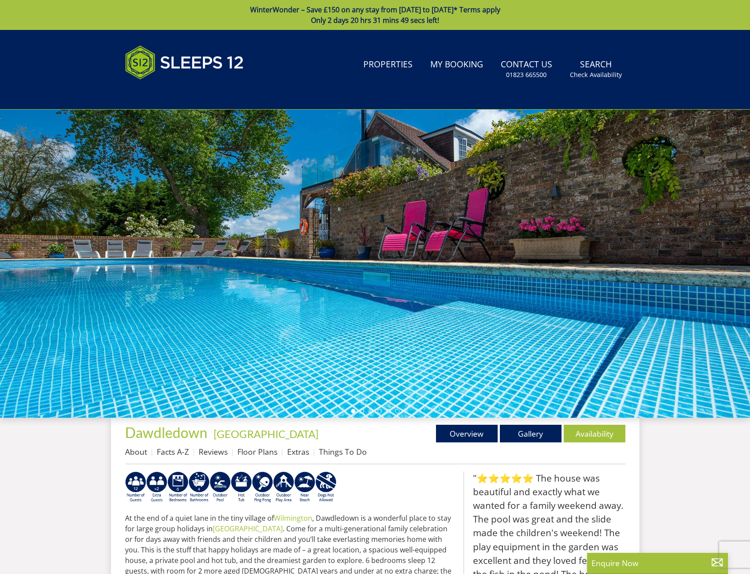
drag, startPoint x: 531, startPoint y: 271, endPoint x: 343, endPoint y: 265, distance: 187.7
click at [343, 265] on div at bounding box center [375, 264] width 750 height 308
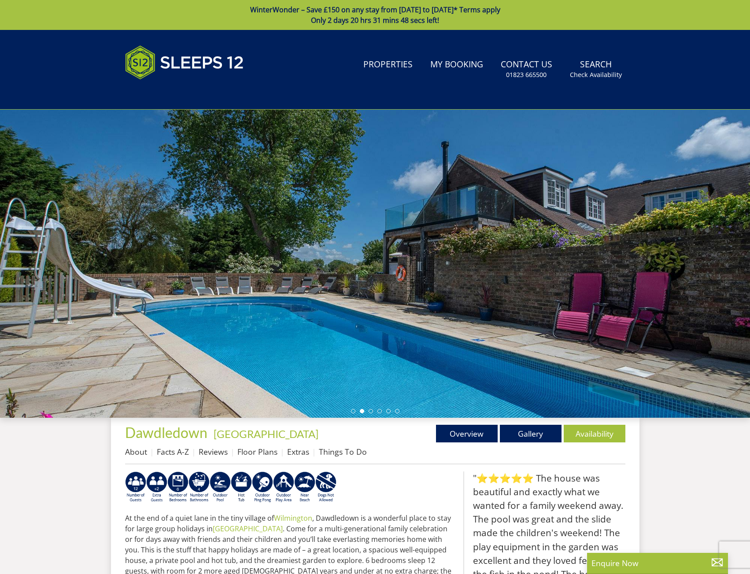
drag, startPoint x: 490, startPoint y: 291, endPoint x: 313, endPoint y: 291, distance: 177.1
click at [313, 291] on div at bounding box center [375, 264] width 750 height 308
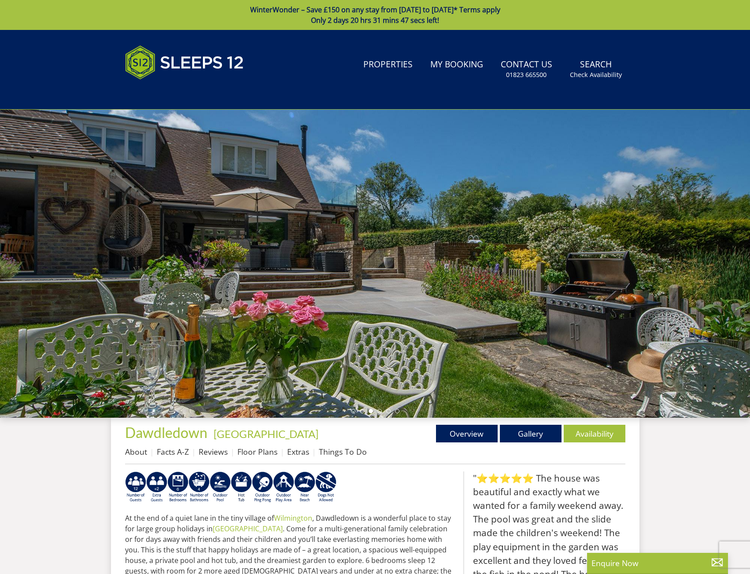
drag, startPoint x: 464, startPoint y: 292, endPoint x: 323, endPoint y: 292, distance: 141.4
click at [323, 292] on div at bounding box center [375, 264] width 750 height 308
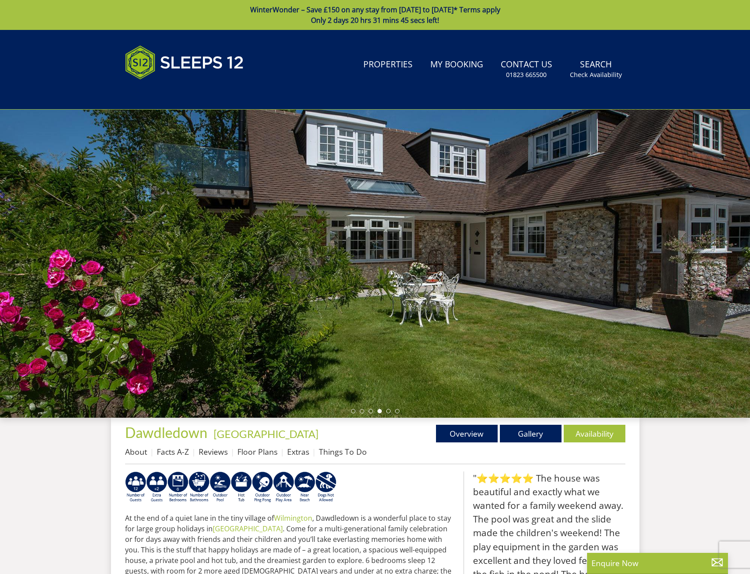
drag, startPoint x: 497, startPoint y: 313, endPoint x: 360, endPoint y: 307, distance: 137.6
click at [360, 307] on div at bounding box center [375, 264] width 750 height 308
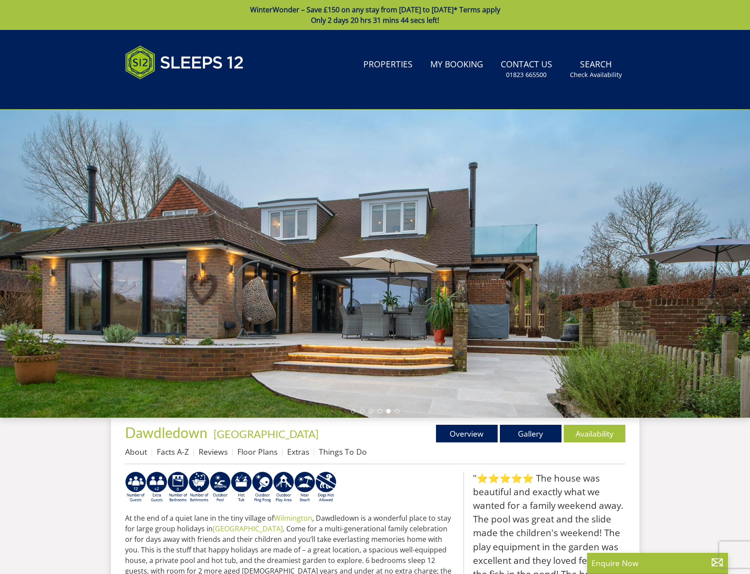
drag, startPoint x: 553, startPoint y: 331, endPoint x: 449, endPoint y: 336, distance: 104.1
click at [449, 336] on div at bounding box center [375, 264] width 750 height 308
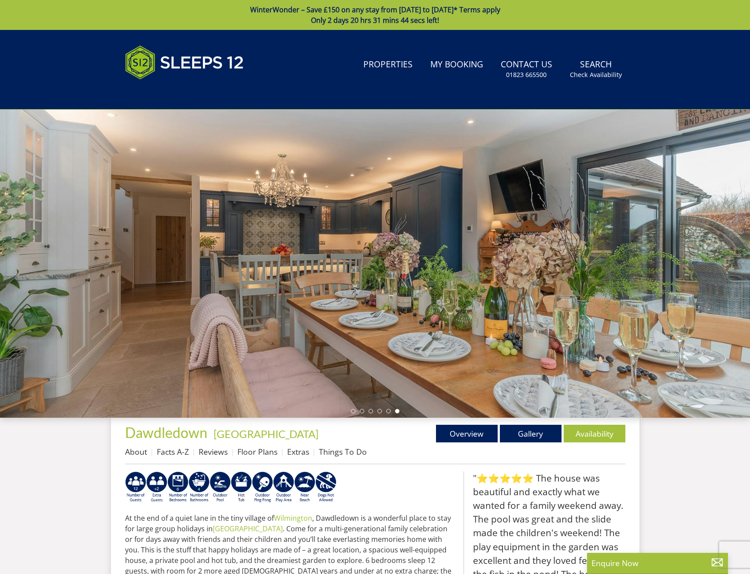
drag, startPoint x: 570, startPoint y: 331, endPoint x: 426, endPoint y: 331, distance: 144.0
click at [426, 331] on div at bounding box center [375, 264] width 750 height 308
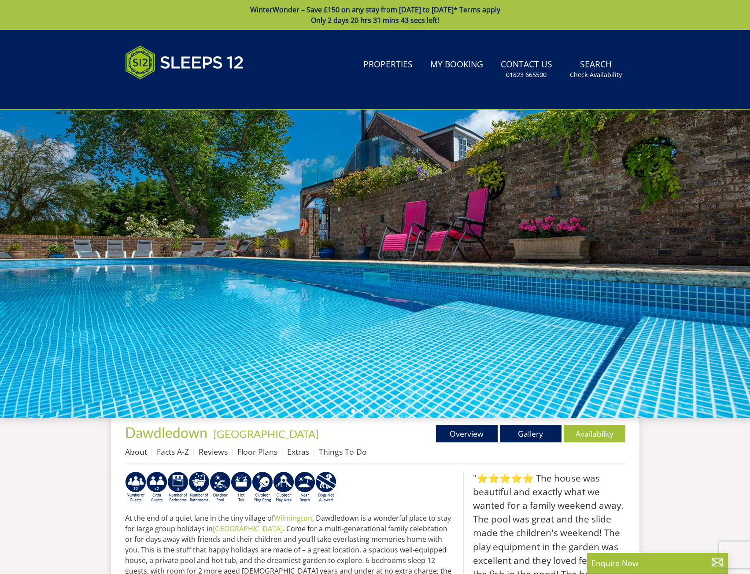
drag, startPoint x: 555, startPoint y: 339, endPoint x: 394, endPoint y: 337, distance: 161.7
click at [396, 337] on div at bounding box center [375, 264] width 750 height 308
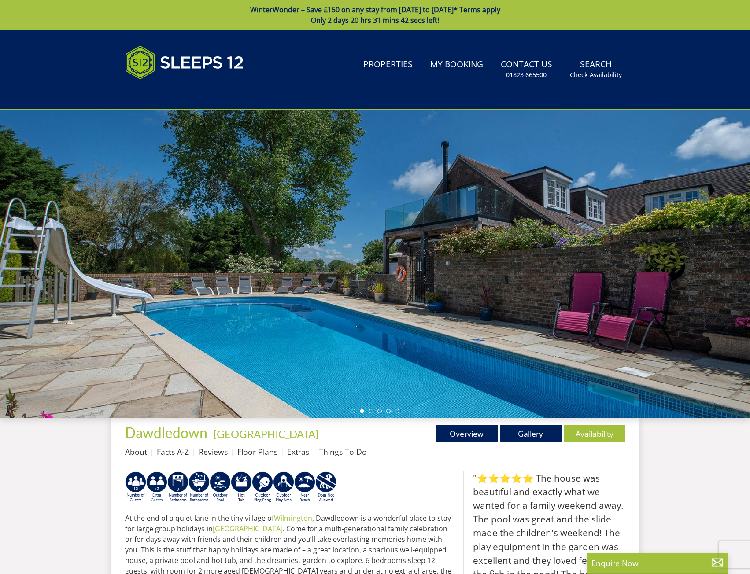
drag, startPoint x: 510, startPoint y: 316, endPoint x: 384, endPoint y: 318, distance: 126.9
click at [384, 318] on div at bounding box center [375, 264] width 750 height 308
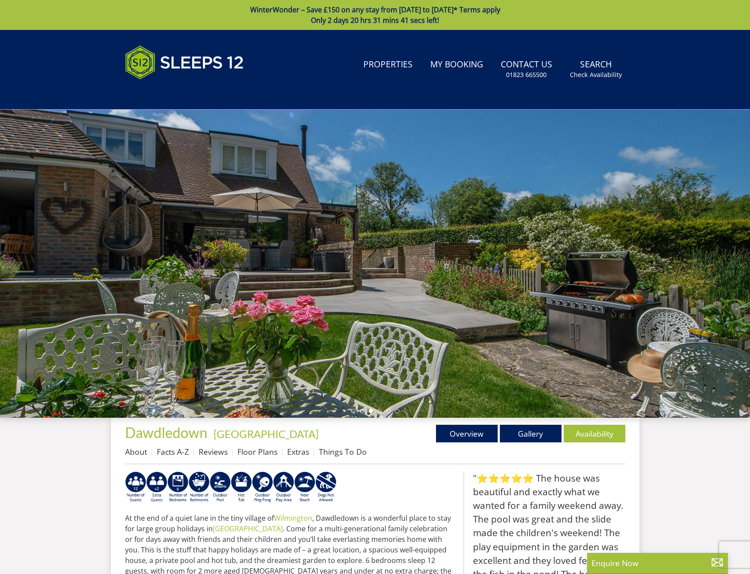
drag, startPoint x: 441, startPoint y: 321, endPoint x: 334, endPoint y: 326, distance: 106.7
click at [334, 326] on div at bounding box center [375, 264] width 750 height 308
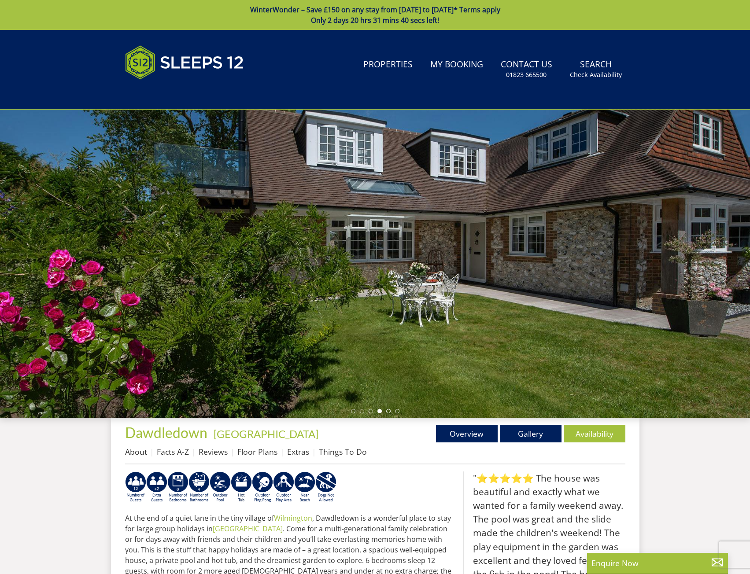
drag, startPoint x: 452, startPoint y: 322, endPoint x: 239, endPoint y: 327, distance: 212.8
click at [239, 327] on div at bounding box center [375, 264] width 750 height 308
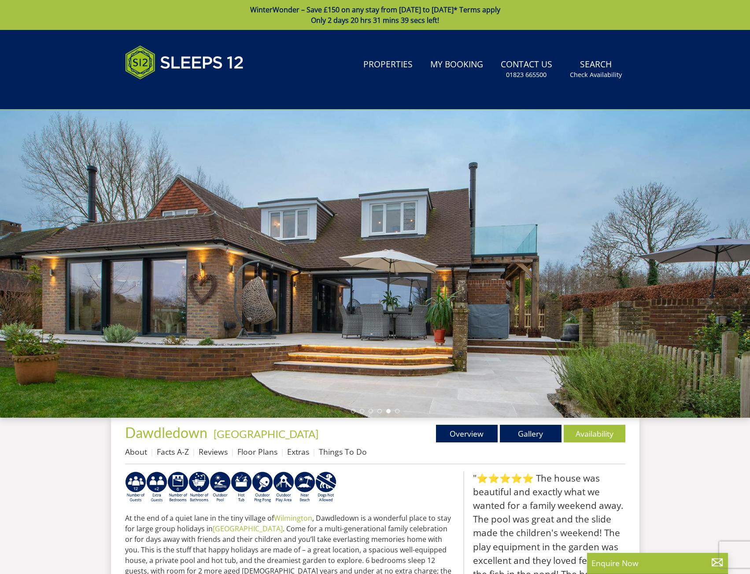
drag, startPoint x: 392, startPoint y: 328, endPoint x: 200, endPoint y: 341, distance: 192.1
click at [200, 341] on div at bounding box center [375, 264] width 750 height 308
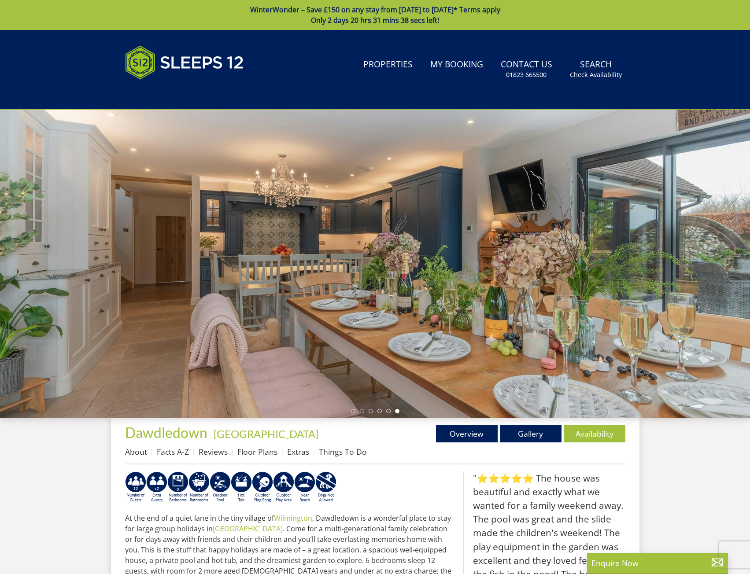
drag, startPoint x: 332, startPoint y: 348, endPoint x: 116, endPoint y: 344, distance: 215.4
click at [116, 344] on div at bounding box center [375, 264] width 750 height 308
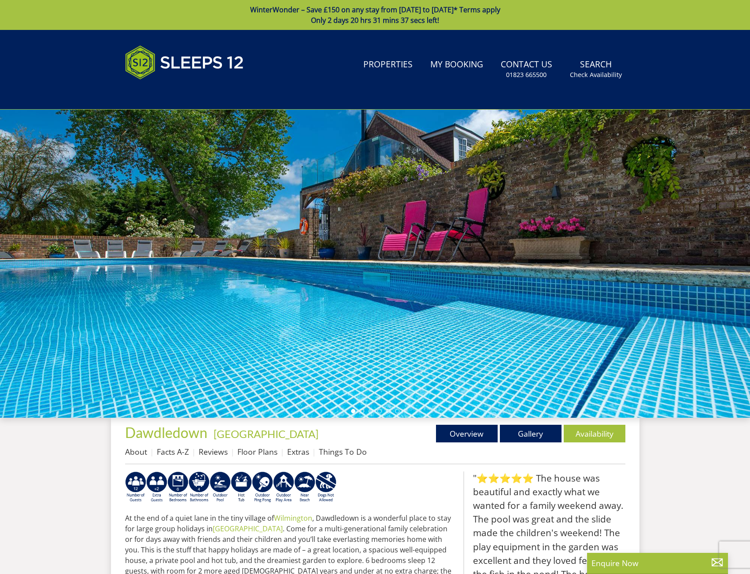
drag, startPoint x: 273, startPoint y: 329, endPoint x: 178, endPoint y: 329, distance: 95.1
click at [178, 329] on div at bounding box center [375, 264] width 750 height 308
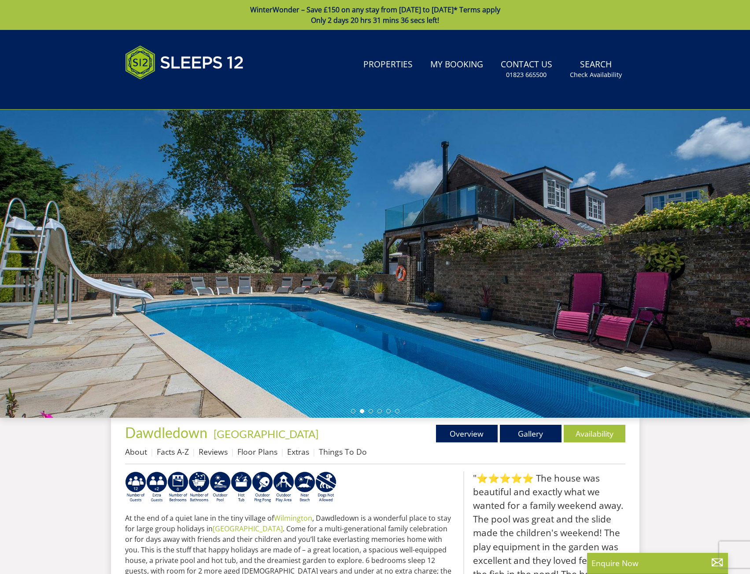
drag, startPoint x: 406, startPoint y: 344, endPoint x: 182, endPoint y: 344, distance: 223.3
click at [182, 344] on div at bounding box center [375, 264] width 750 height 308
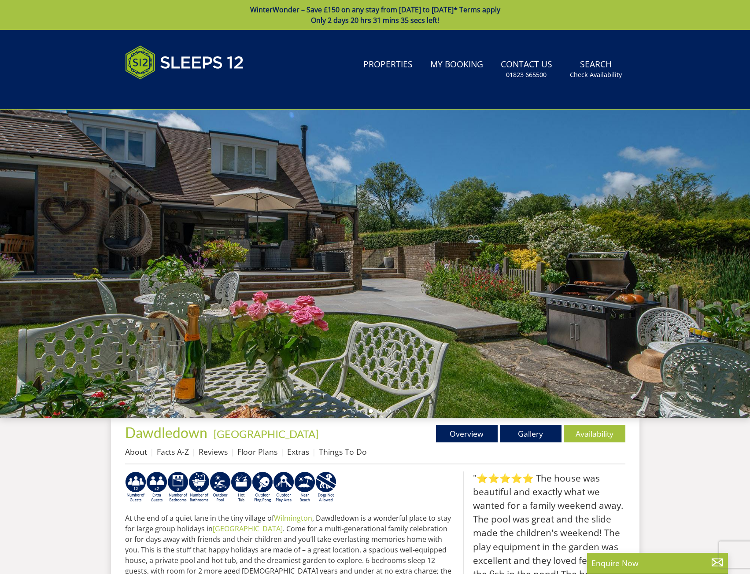
drag, startPoint x: 363, startPoint y: 344, endPoint x: 225, endPoint y: 352, distance: 139.0
click at [225, 352] on div at bounding box center [375, 264] width 750 height 308
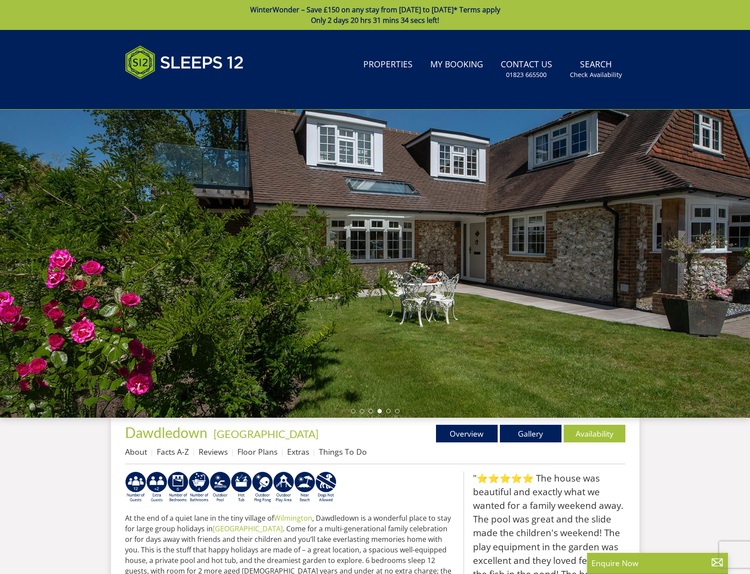
drag, startPoint x: 203, startPoint y: 341, endPoint x: 151, endPoint y: 338, distance: 51.6
click at [151, 338] on div at bounding box center [375, 264] width 750 height 308
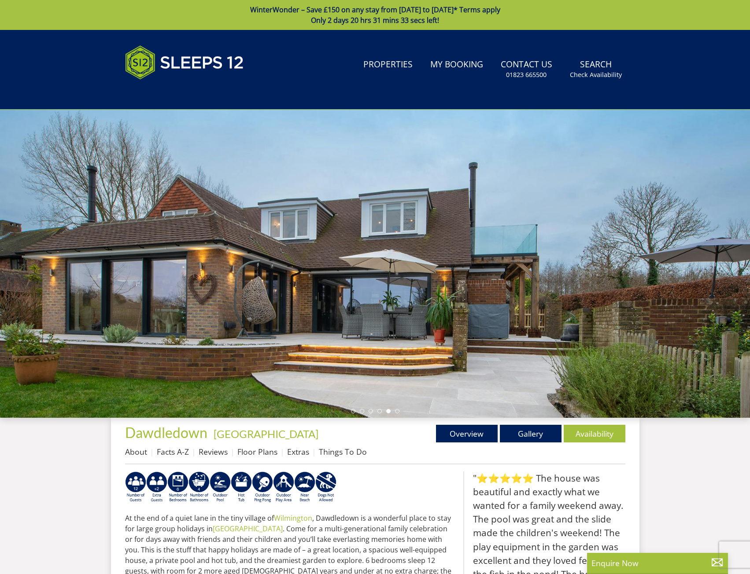
drag, startPoint x: 365, startPoint y: 321, endPoint x: 164, endPoint y: 322, distance: 200.9
click at [164, 322] on div at bounding box center [375, 264] width 750 height 308
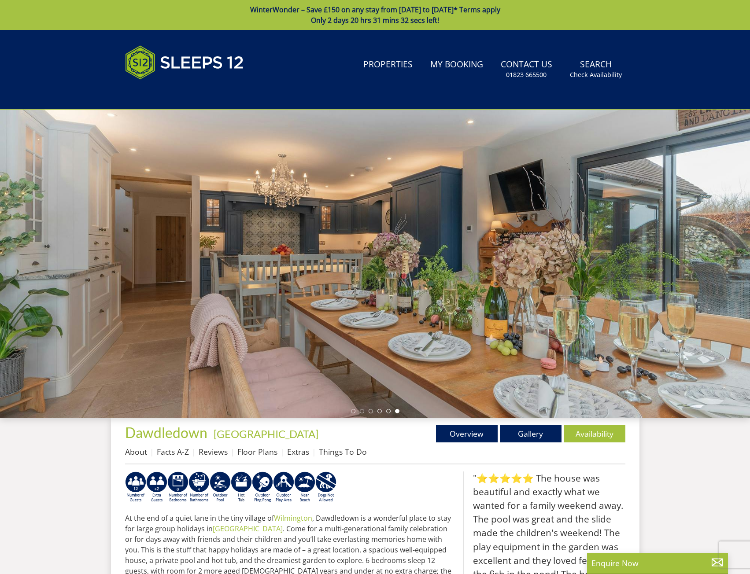
drag
click at [240, 323] on div at bounding box center [375, 264] width 750 height 308
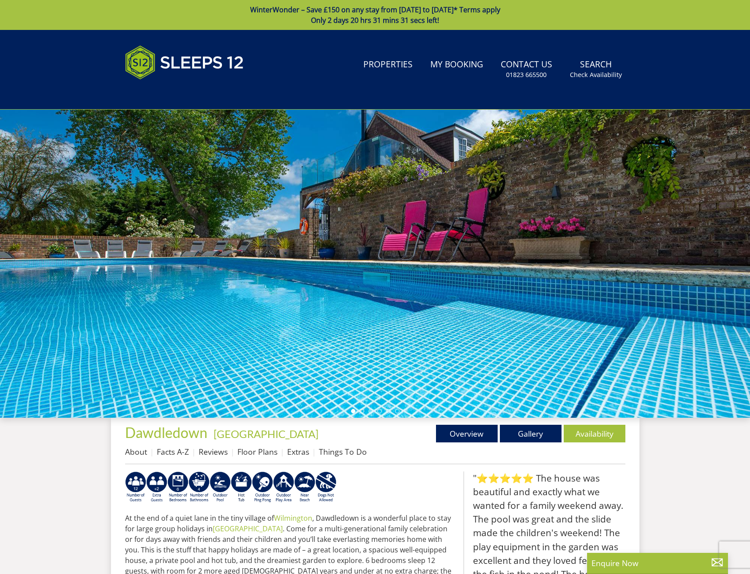
click at [270, 330] on div at bounding box center [375, 264] width 750 height 308
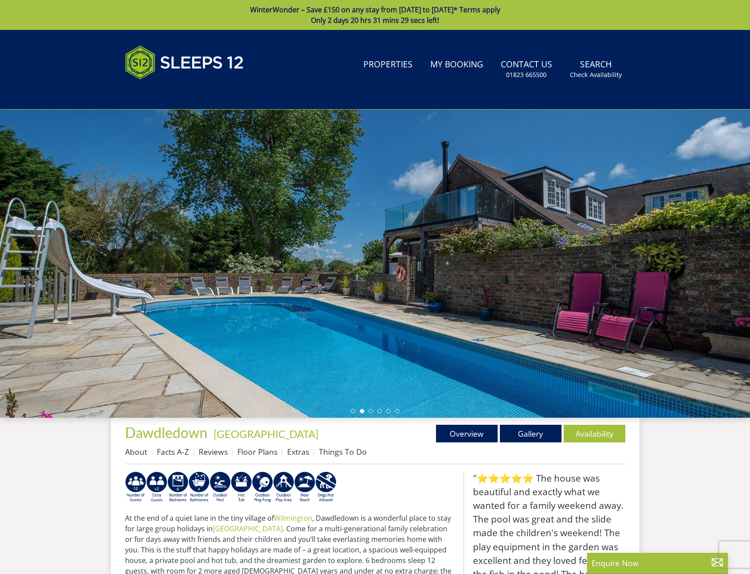
click at [393, 334] on div at bounding box center [375, 264] width 750 height 308
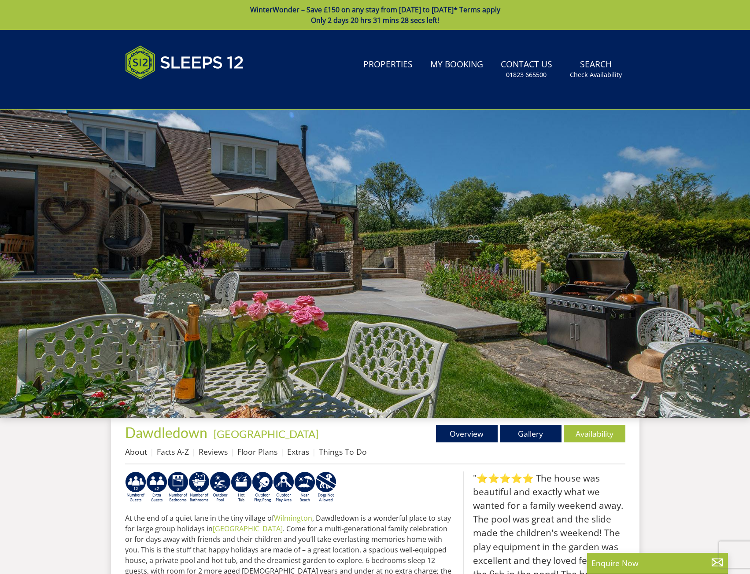
click at [286, 325] on div at bounding box center [375, 264] width 750 height 308
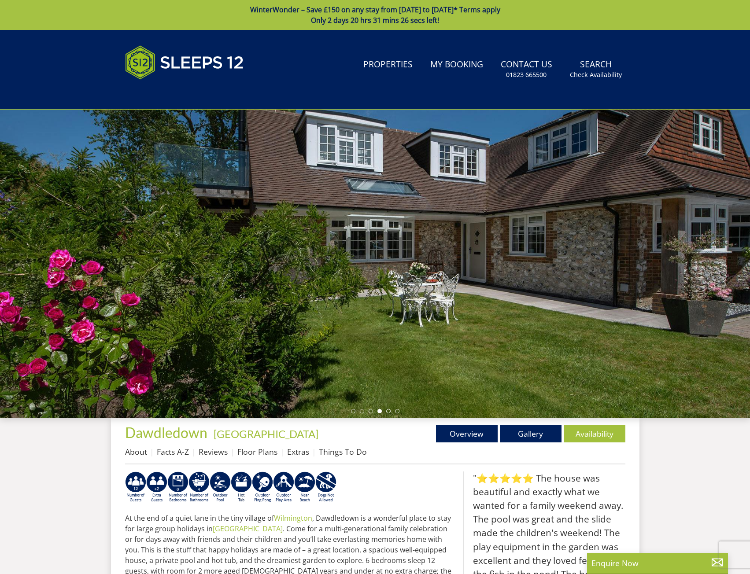
select select "11"
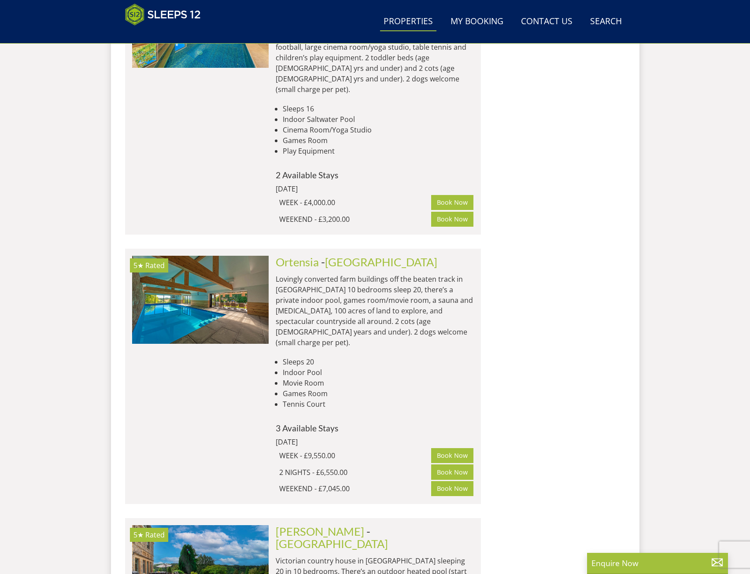
scroll to position [2339, 0]
